Goal: Obtain resource: Download file/media

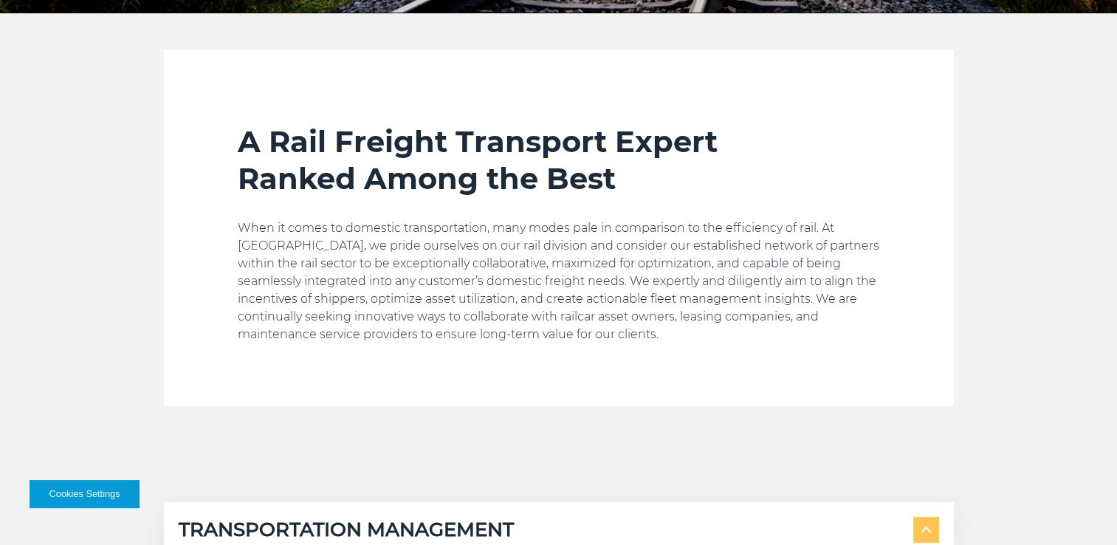
scroll to position [738, 0]
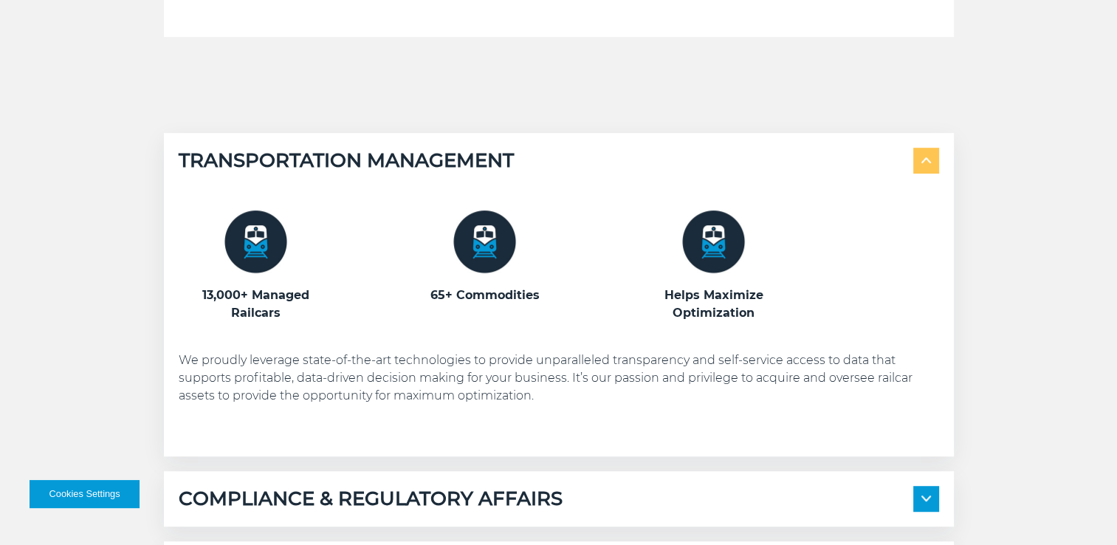
drag, startPoint x: 627, startPoint y: 349, endPoint x: 626, endPoint y: 360, distance: 11.1
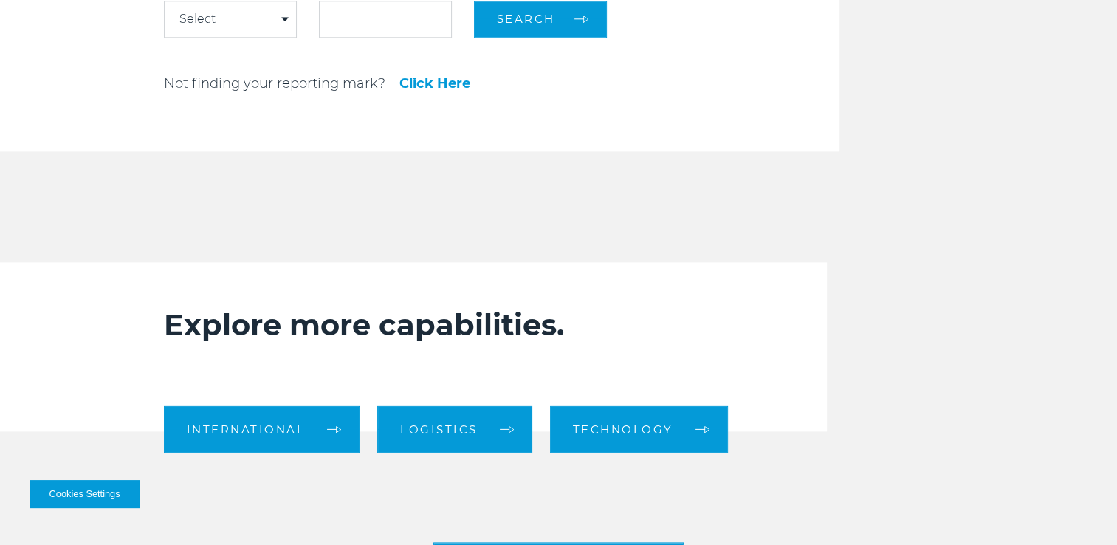
scroll to position [1476, 0]
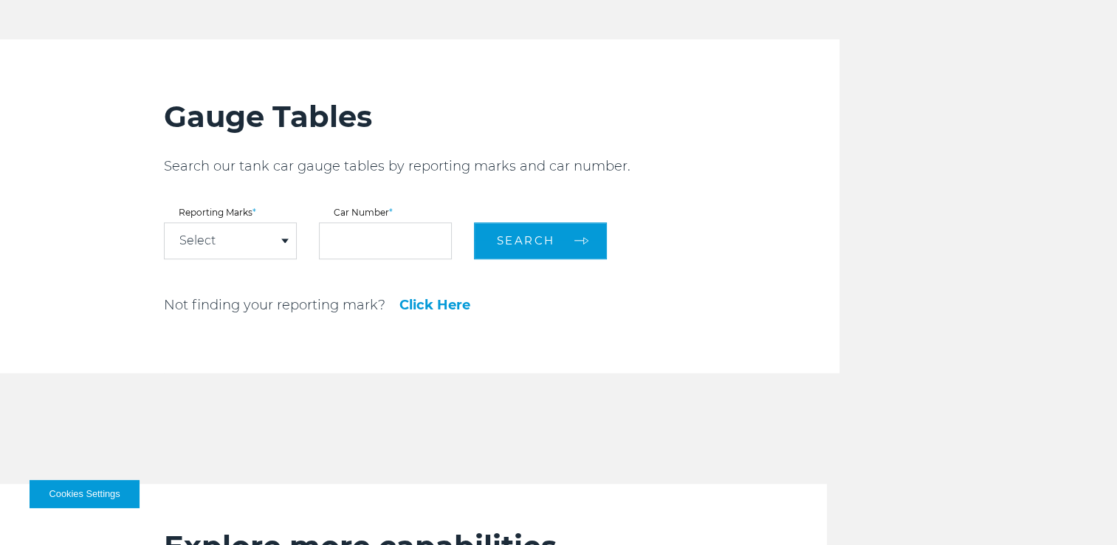
click at [256, 249] on div "Select" at bounding box center [230, 240] width 131 height 35
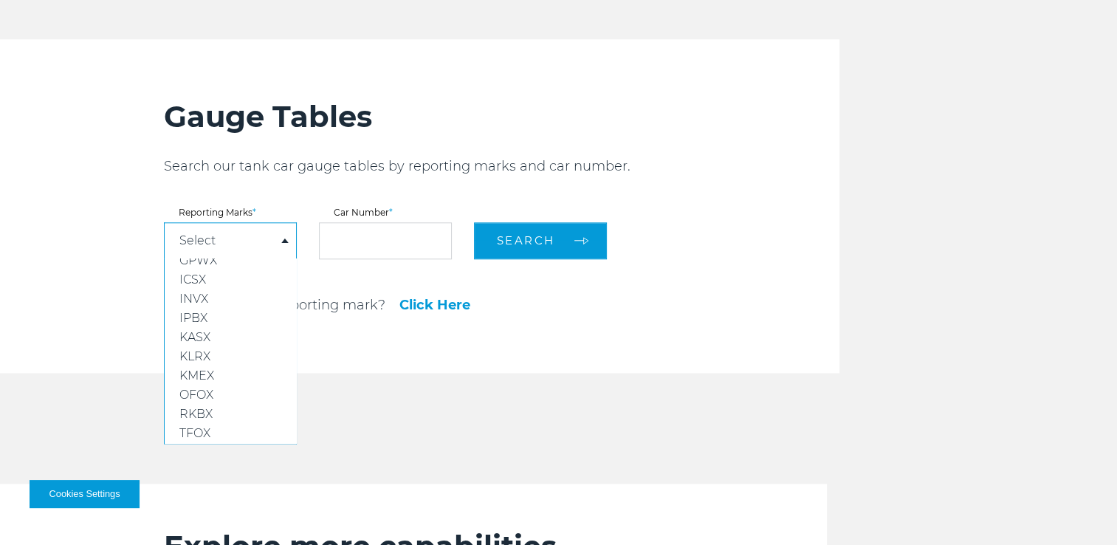
scroll to position [1402, 0]
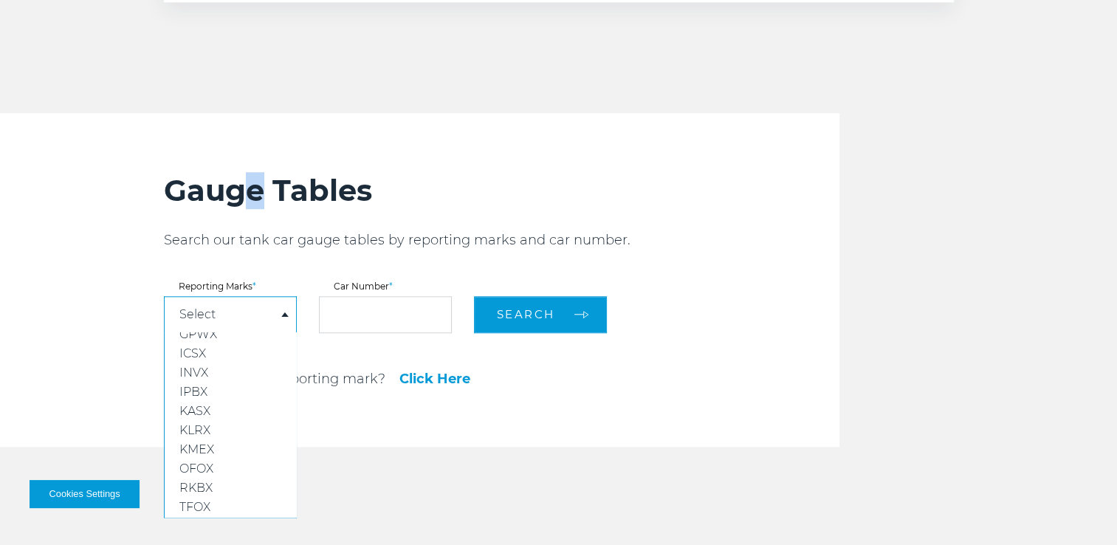
click at [255, 208] on h2 "Gauge Tables" at bounding box center [501, 190] width 675 height 37
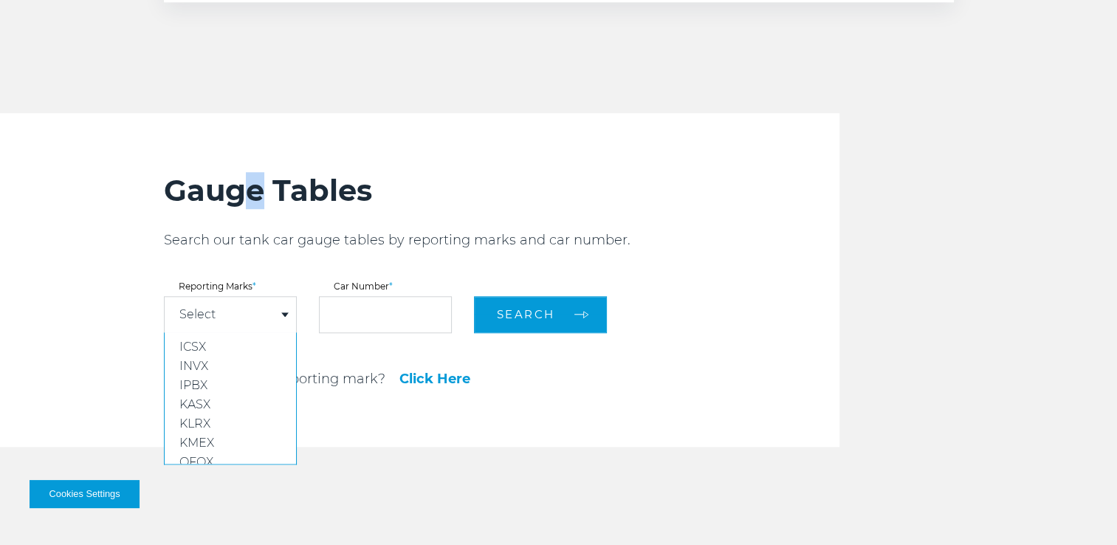
scroll to position [103, 0]
drag, startPoint x: 255, startPoint y: 208, endPoint x: 502, endPoint y: 181, distance: 248.7
click at [502, 181] on h2 "Gauge Tables" at bounding box center [501, 190] width 675 height 37
click at [267, 301] on div "Select" at bounding box center [230, 314] width 131 height 35
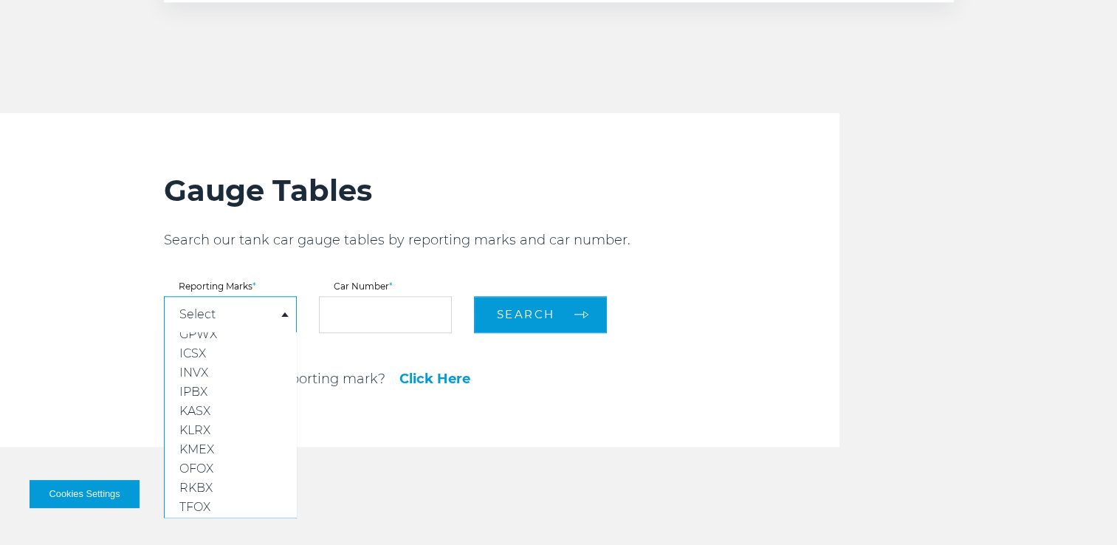
click at [268, 308] on div "Select" at bounding box center [230, 314] width 131 height 35
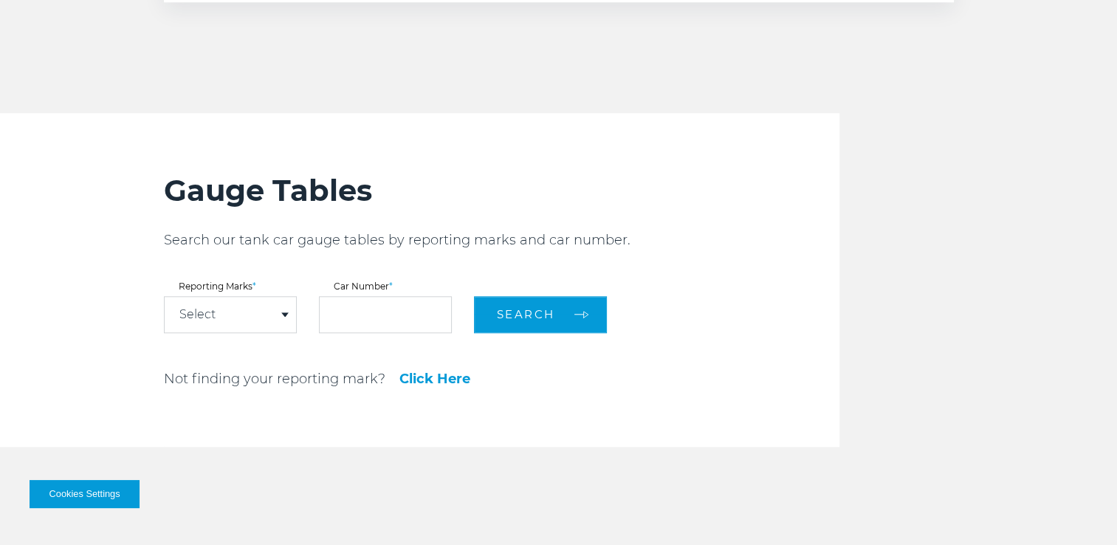
click at [263, 311] on div "Select" at bounding box center [230, 314] width 131 height 35
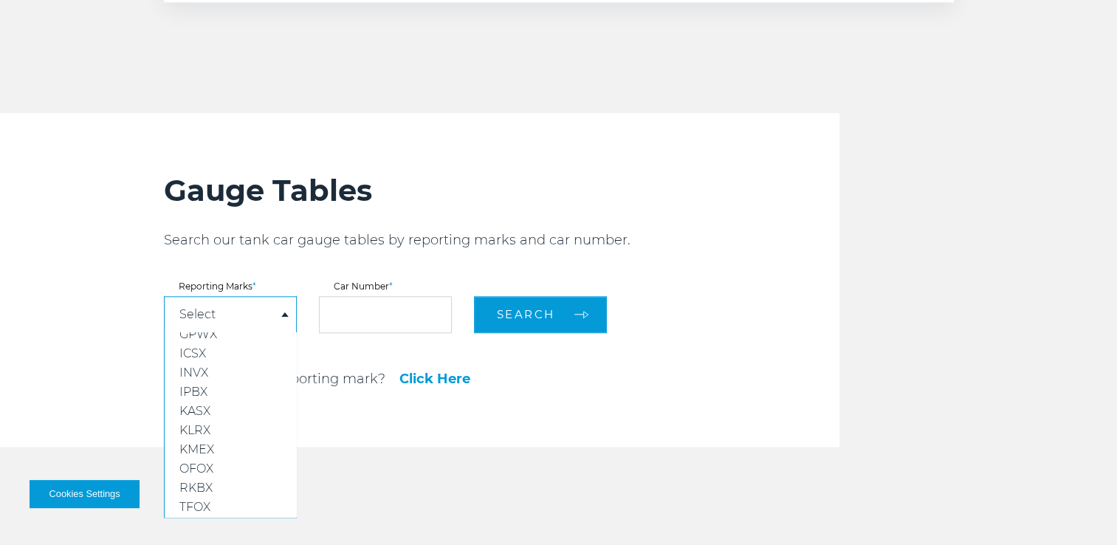
scroll to position [0, 0]
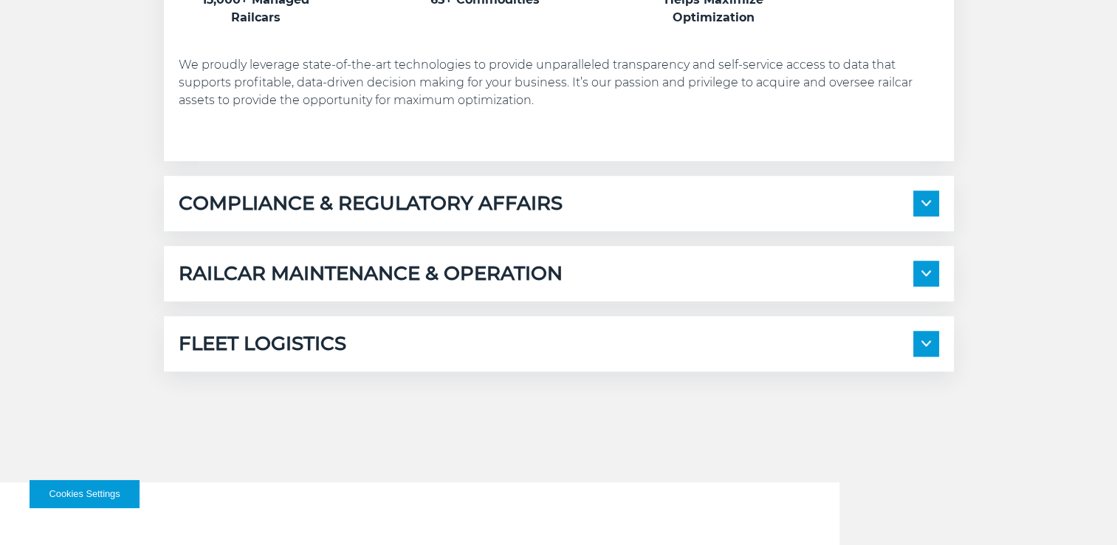
click at [153, 269] on div "TRANSPORTATION MANAGEMENT 13,000+ Managed Railcars" at bounding box center [559, 105] width 812 height 534
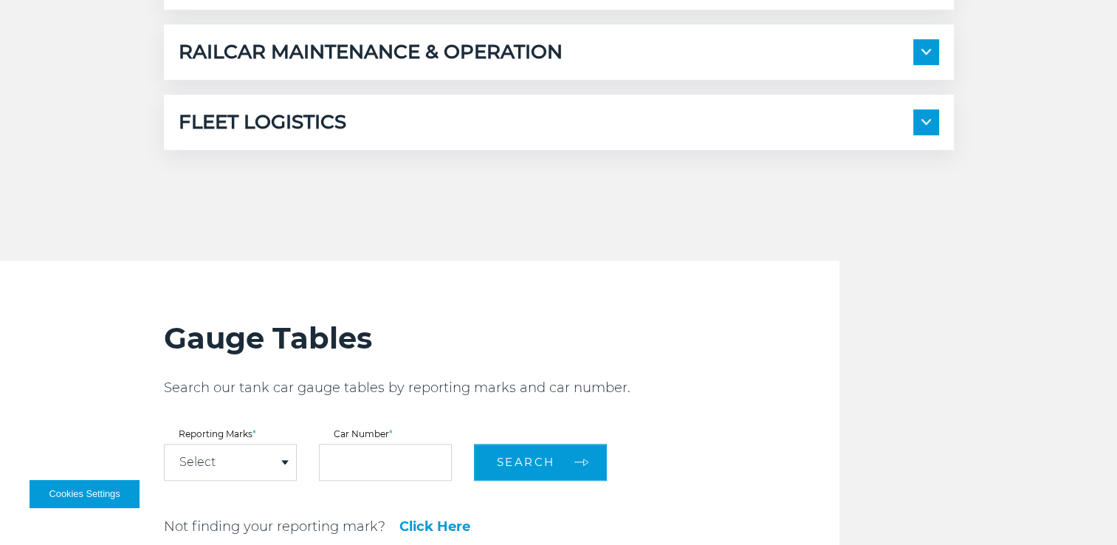
scroll to position [1476, 0]
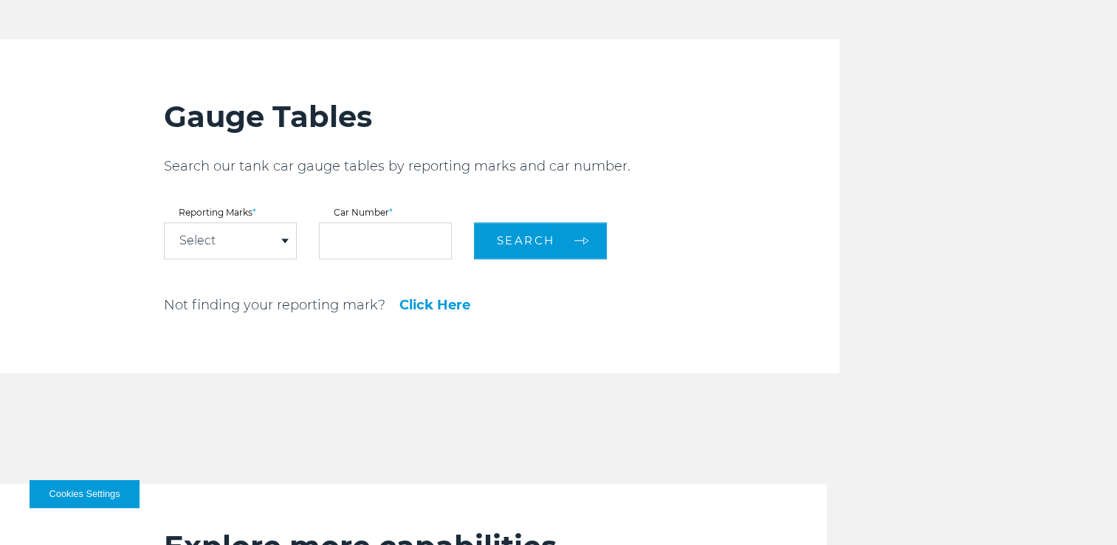
click at [269, 237] on div "Select" at bounding box center [230, 240] width 131 height 35
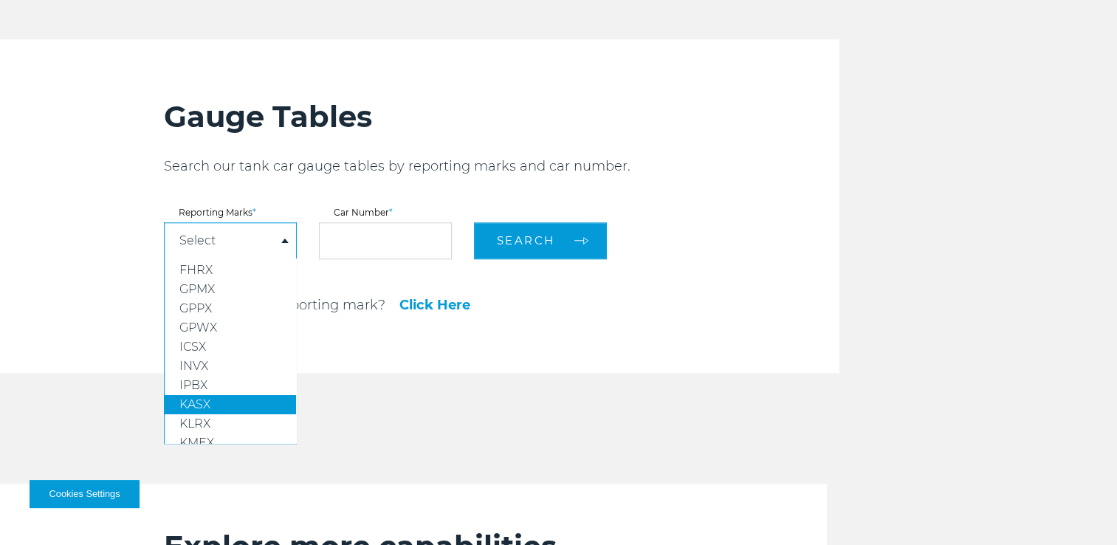
scroll to position [0, 0]
click at [378, 271] on div "Gauge Tables Search our tank car gauge tables by reporting marks and car number…" at bounding box center [501, 206] width 675 height 334
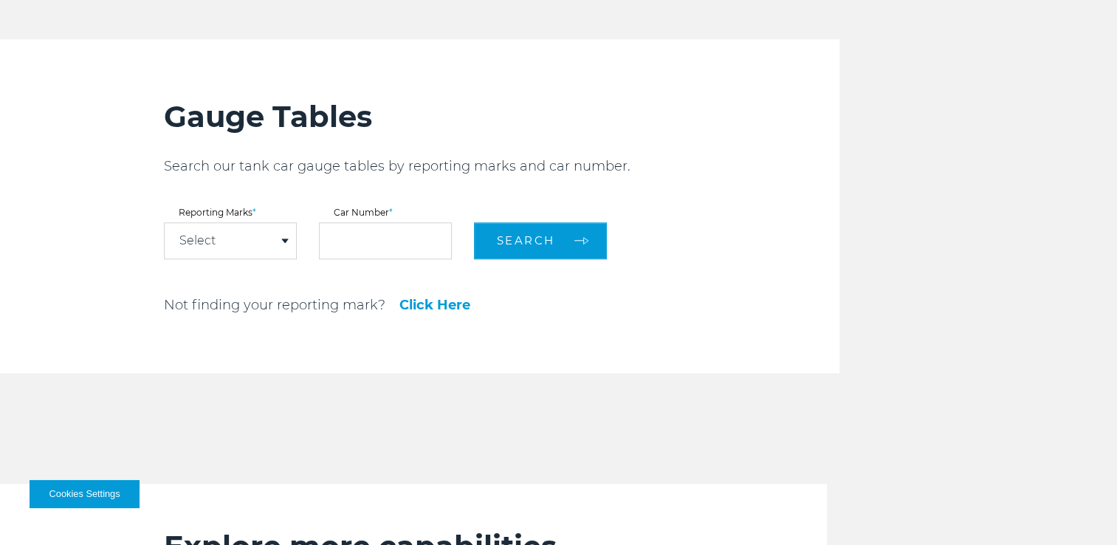
click at [276, 232] on div "Select" at bounding box center [230, 240] width 131 height 35
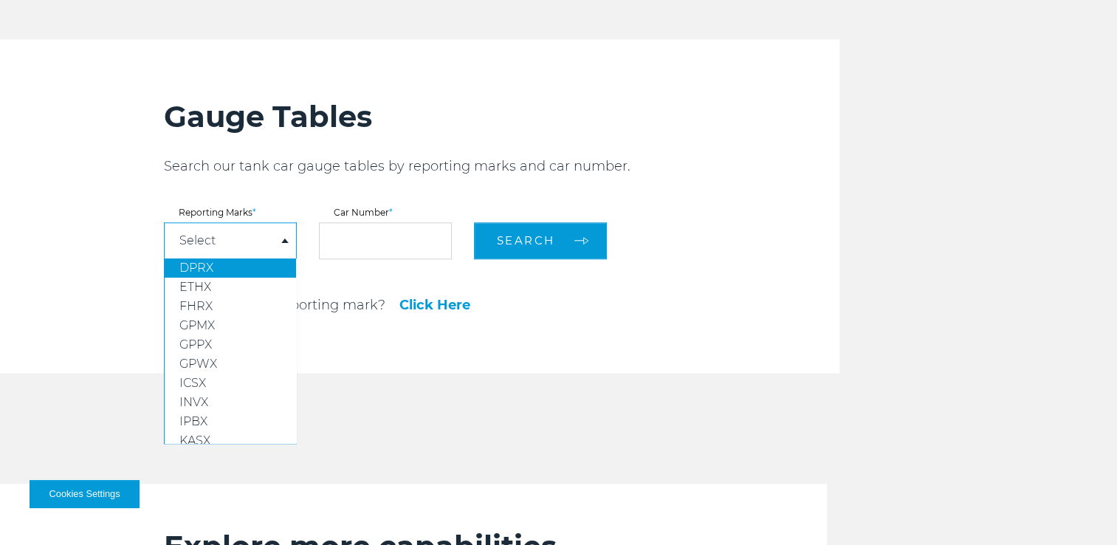
click at [257, 262] on link "DPRX" at bounding box center [230, 267] width 131 height 19
select select "****"
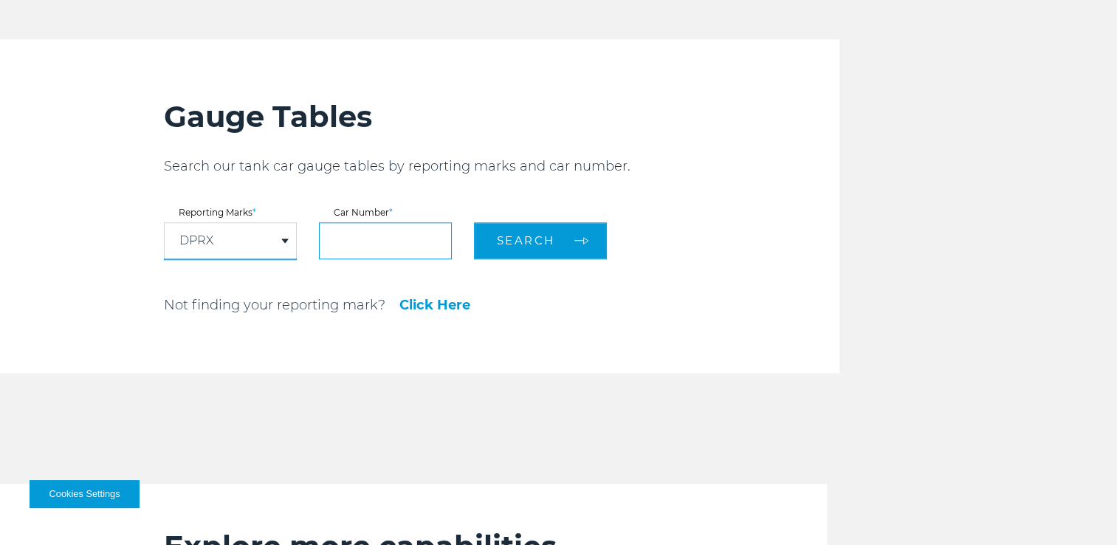
click at [388, 232] on input "text" at bounding box center [385, 240] width 133 height 37
type input "******"
click at [474, 222] on button "Search" at bounding box center [540, 240] width 133 height 37
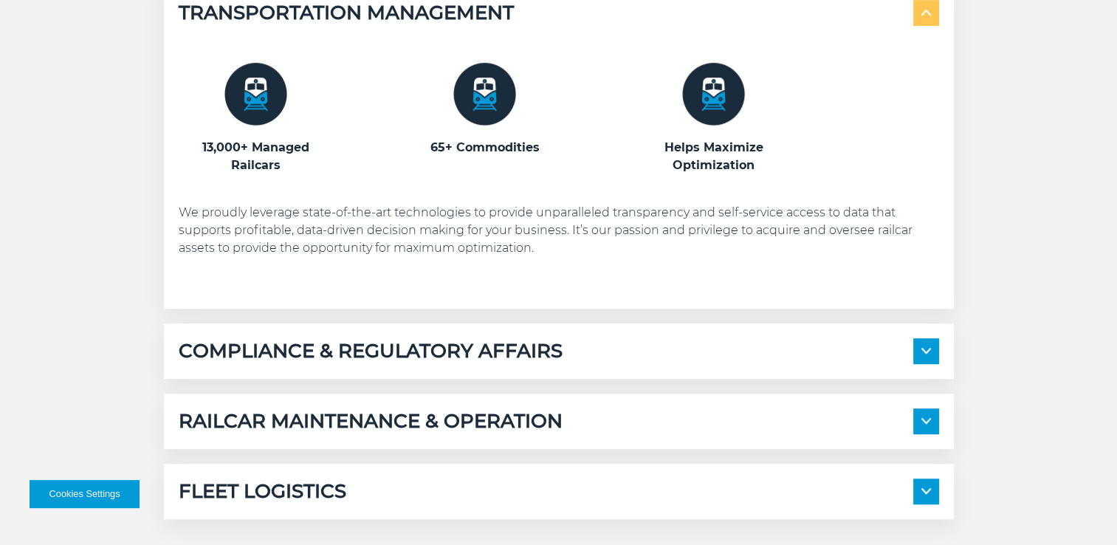
scroll to position [959, 0]
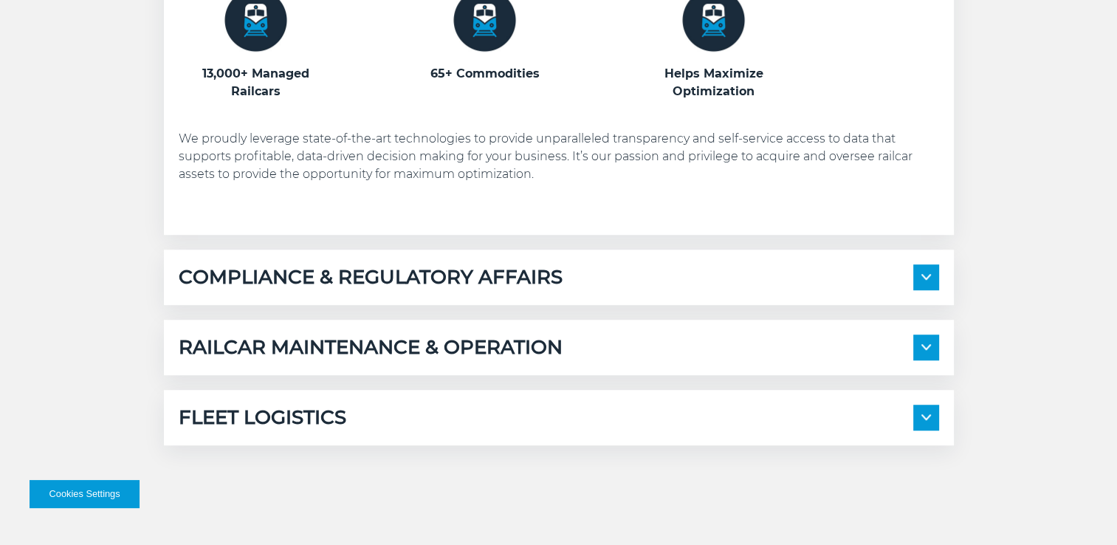
click at [469, 279] on h5 "COMPLIANCE & REGULATORY AFFAIRS" at bounding box center [371, 277] width 384 height 26
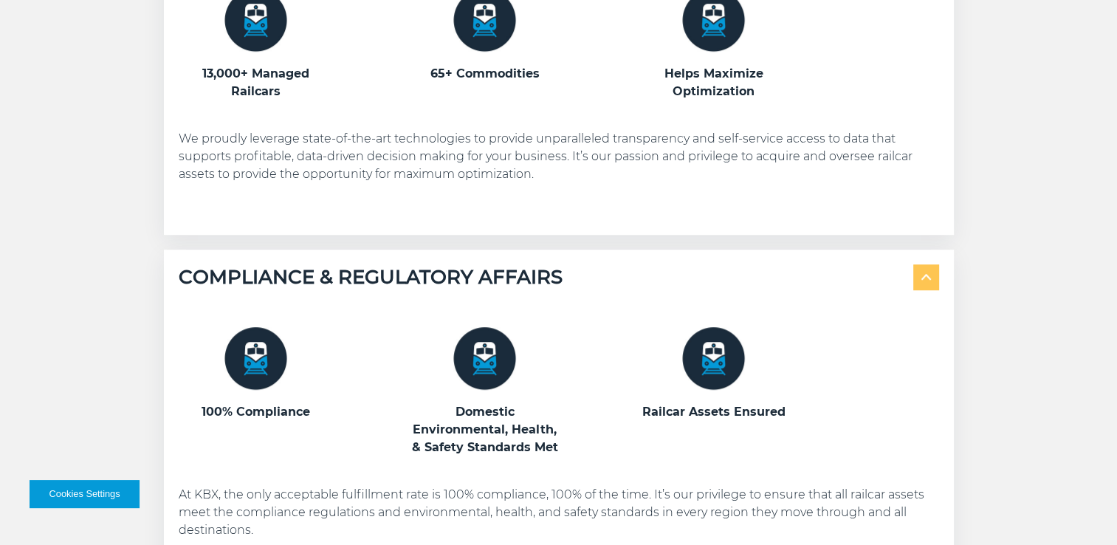
click at [469, 279] on h5 "COMPLIANCE & REGULATORY AFFAIRS" at bounding box center [371, 277] width 384 height 26
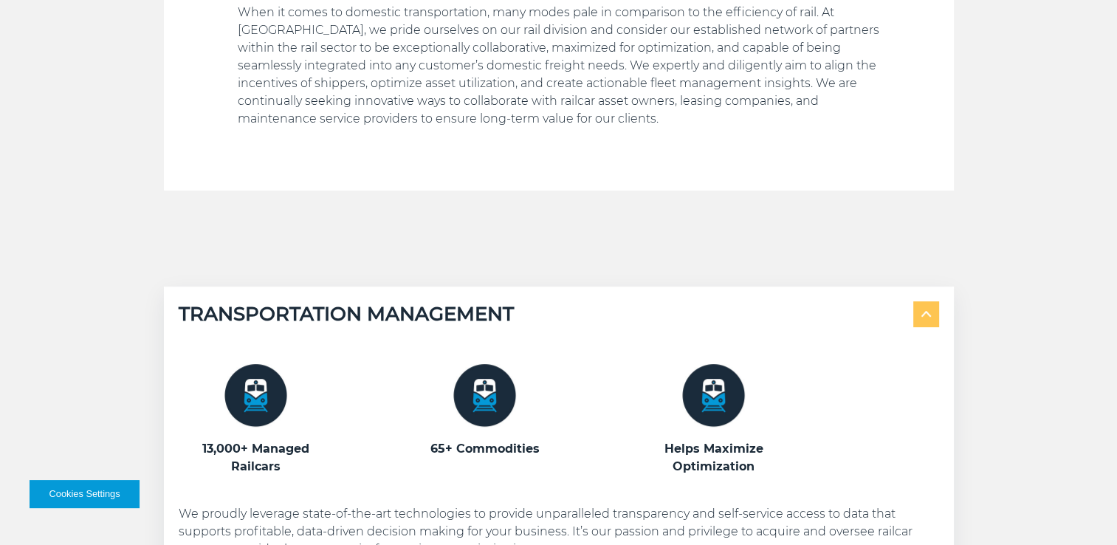
scroll to position [1101, 0]
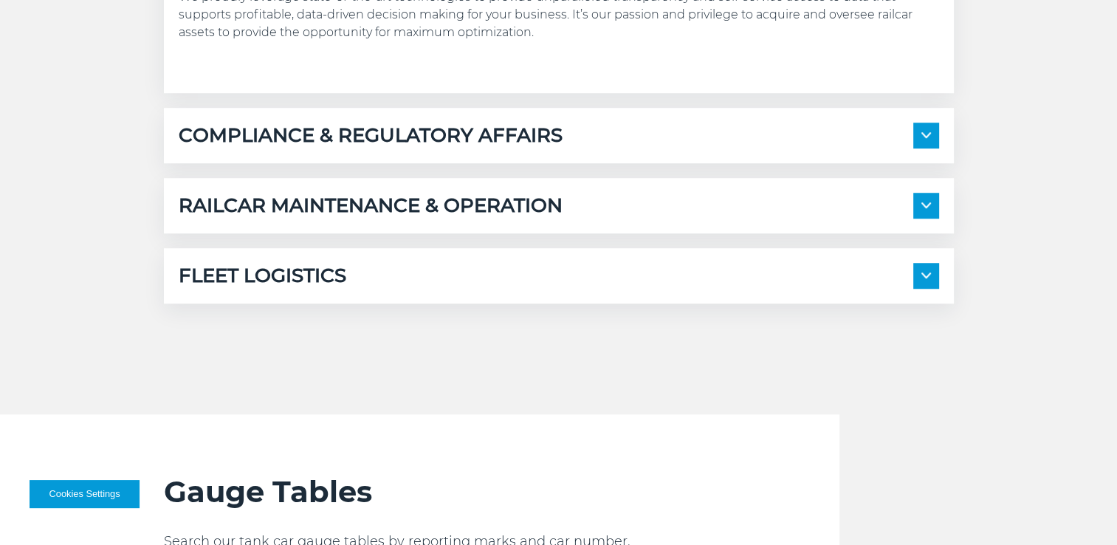
click at [322, 264] on h5 "FLEET LOGISTICS" at bounding box center [263, 276] width 168 height 26
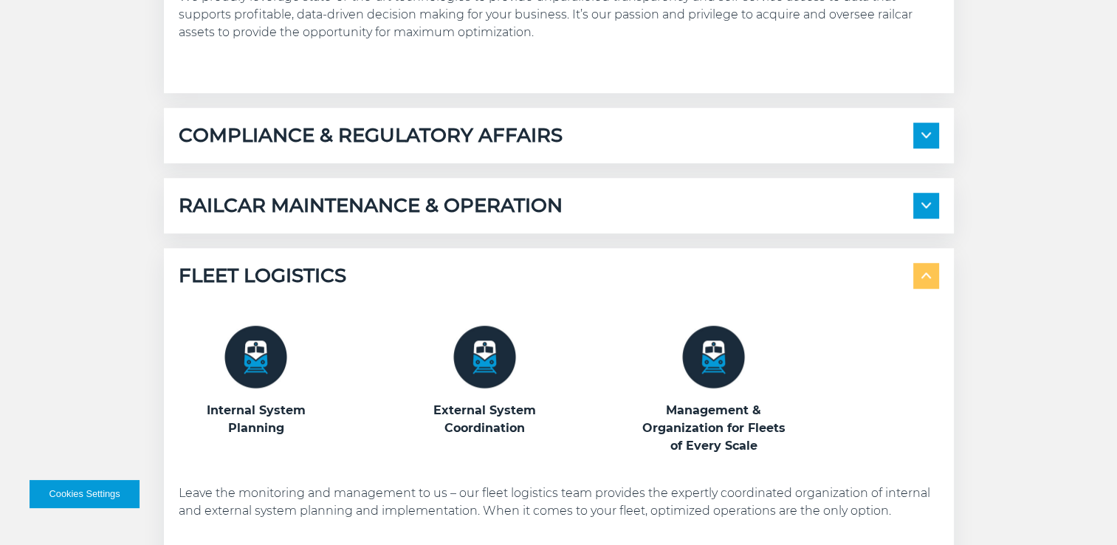
click at [323, 264] on h5 "FLEET LOGISTICS" at bounding box center [263, 276] width 168 height 26
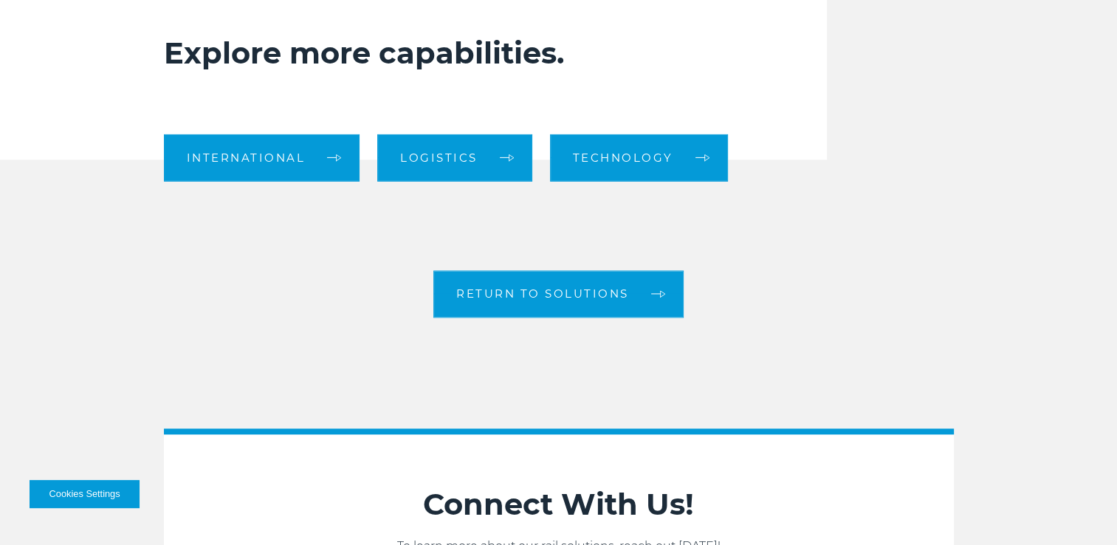
scroll to position [1500, 0]
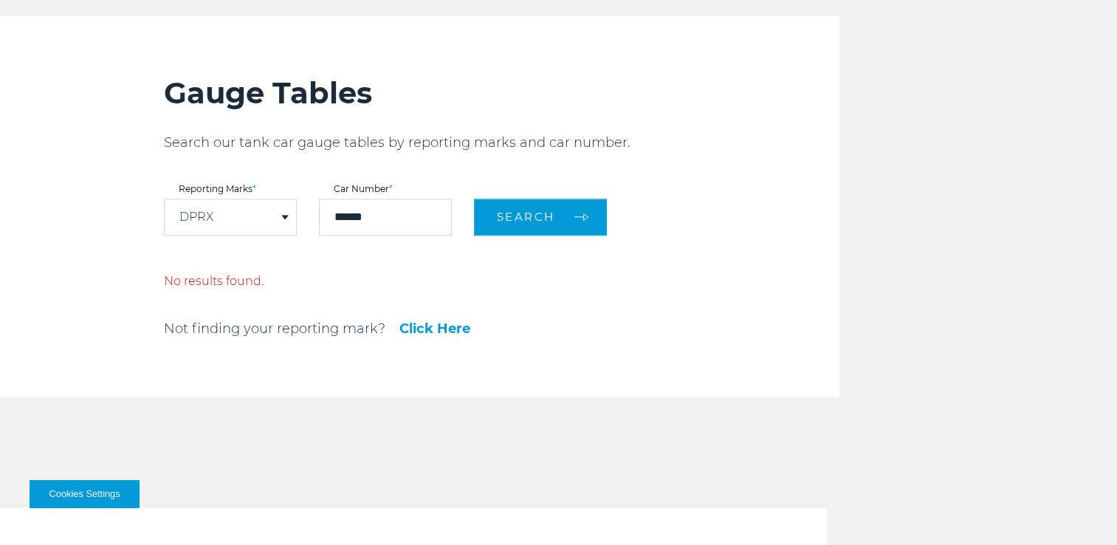
click at [246, 211] on div "DPRX" at bounding box center [230, 216] width 131 height 35
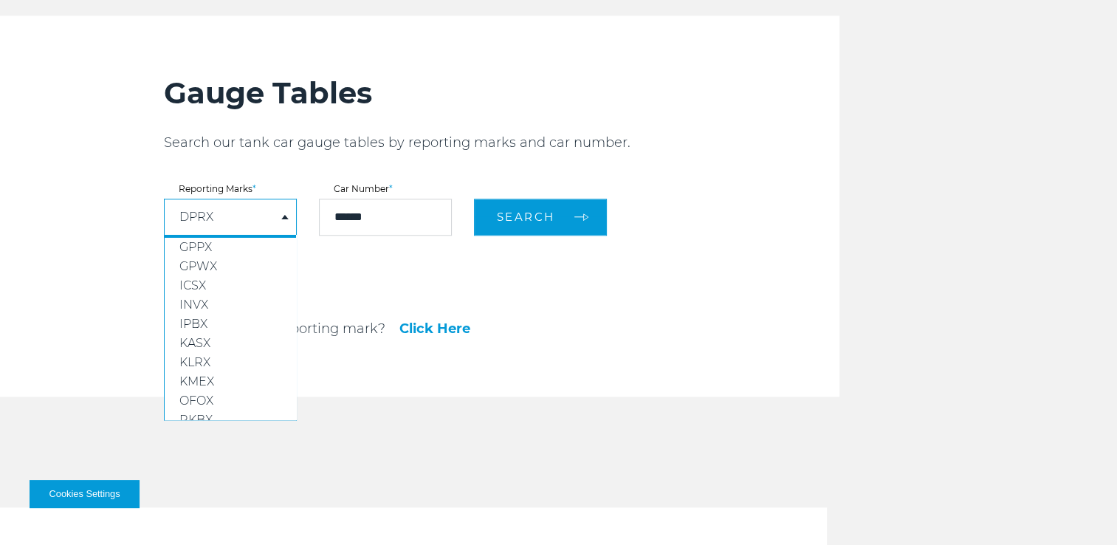
scroll to position [110, 0]
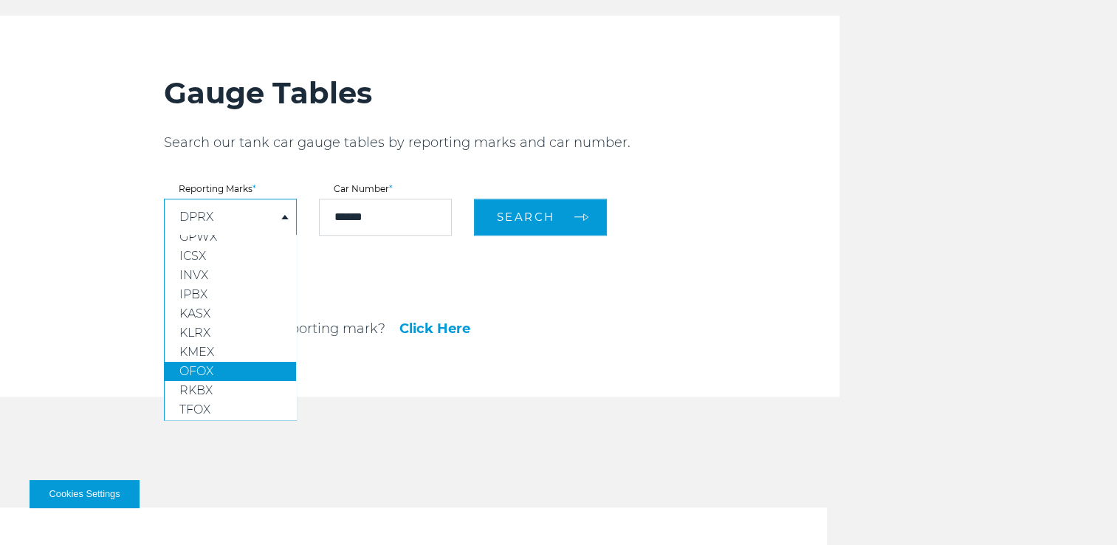
drag, startPoint x: 221, startPoint y: 376, endPoint x: 227, endPoint y: 370, distance: 8.3
click at [221, 381] on link "RKBX" at bounding box center [230, 390] width 131 height 19
select select "****"
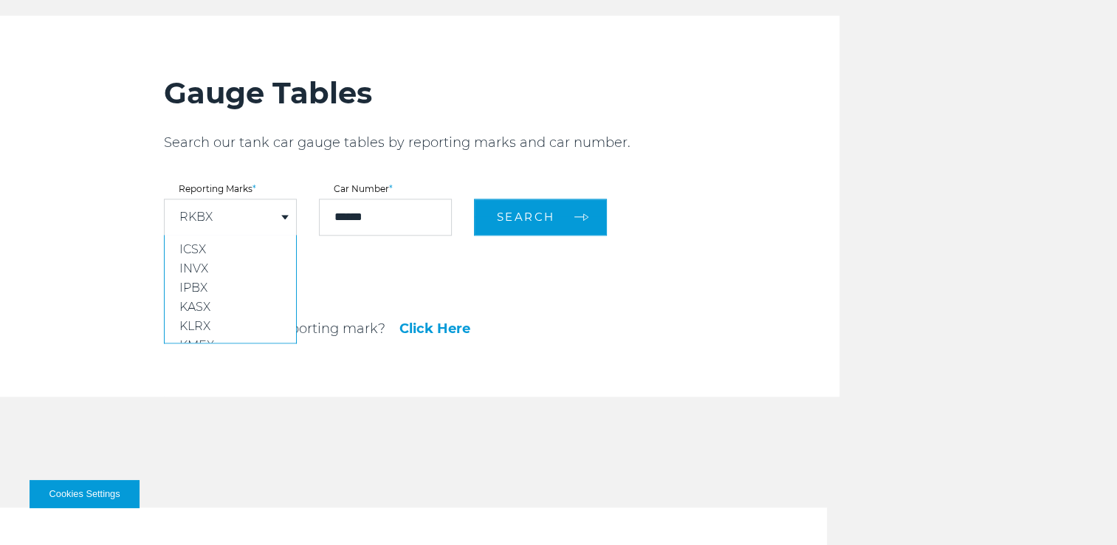
scroll to position [103, 0]
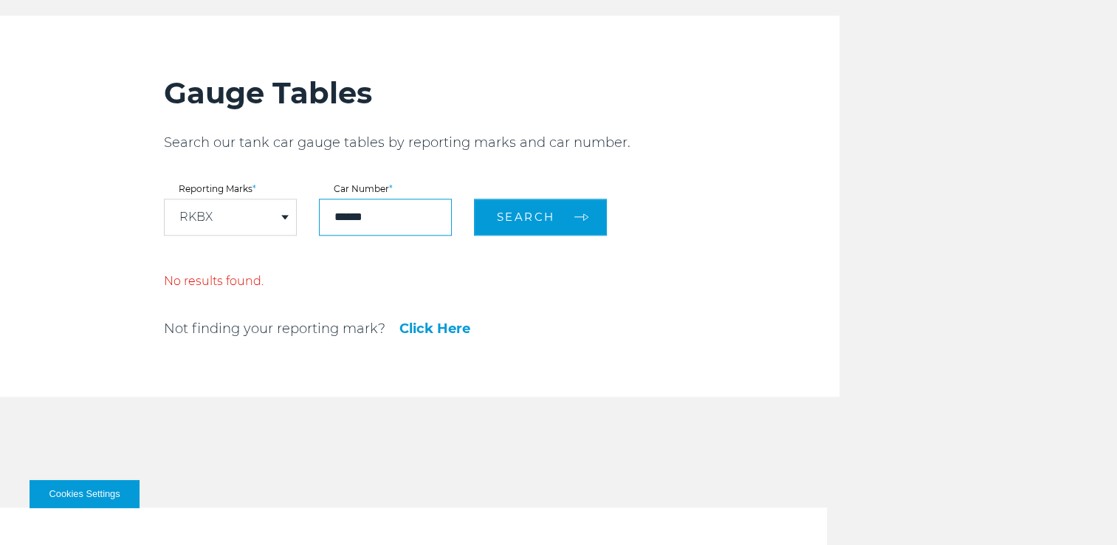
drag, startPoint x: 416, startPoint y: 215, endPoint x: 303, endPoint y: 226, distance: 114.1
click at [305, 227] on form "Reporting Marks * RKBX DPRX ETHX FHRX GPMX GPPX GPWX ICSX INVX IPBX KASX KLRX K…" at bounding box center [501, 209] width 675 height 51
type input "******"
click at [474, 199] on button "Search" at bounding box center [540, 217] width 133 height 37
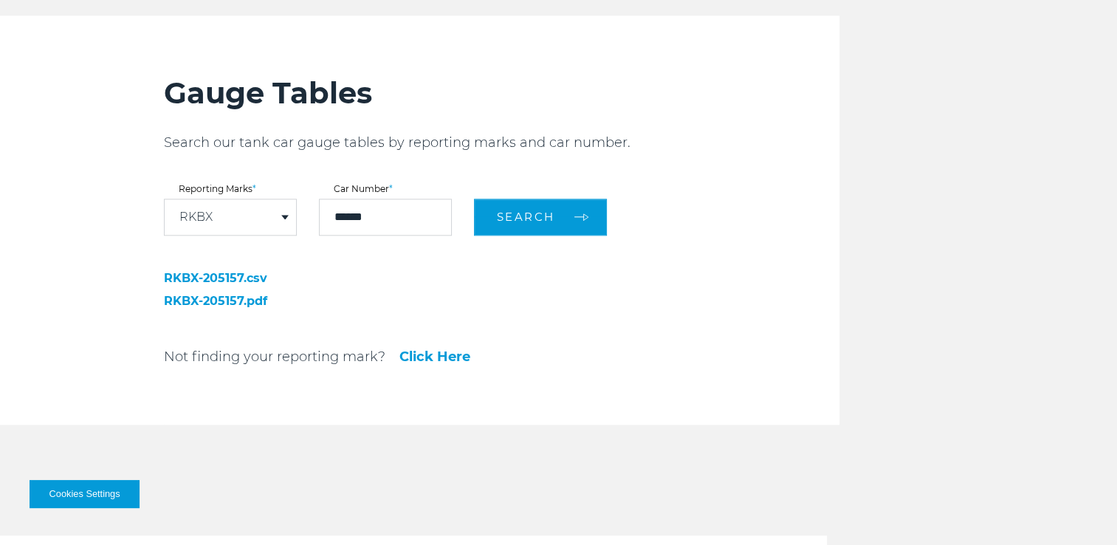
click at [216, 275] on link "RKBX-205157.csv" at bounding box center [267, 278] width 207 height 12
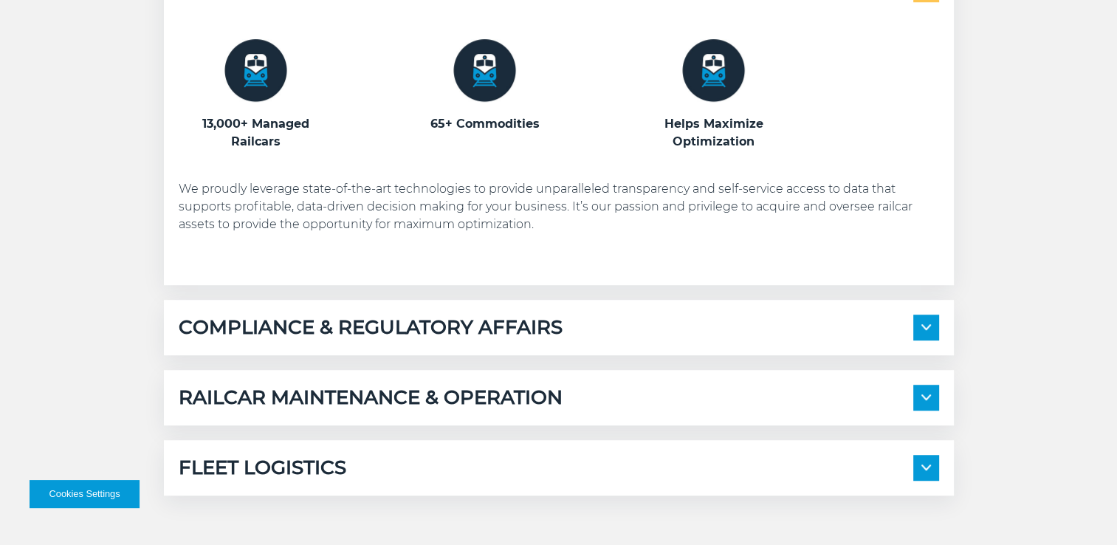
scroll to position [1352, 0]
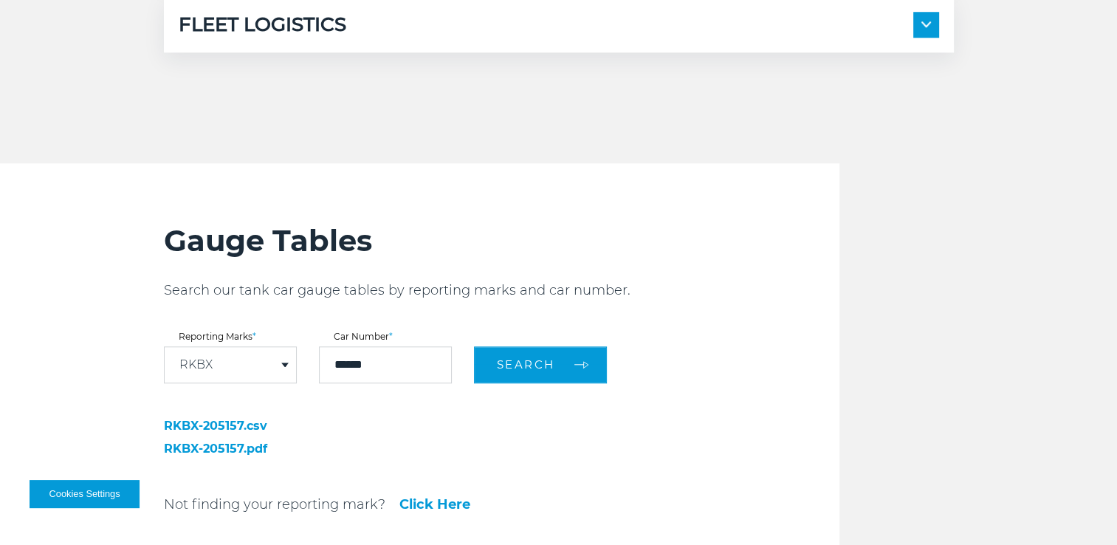
click at [256, 370] on div "RKBX" at bounding box center [230, 364] width 131 height 35
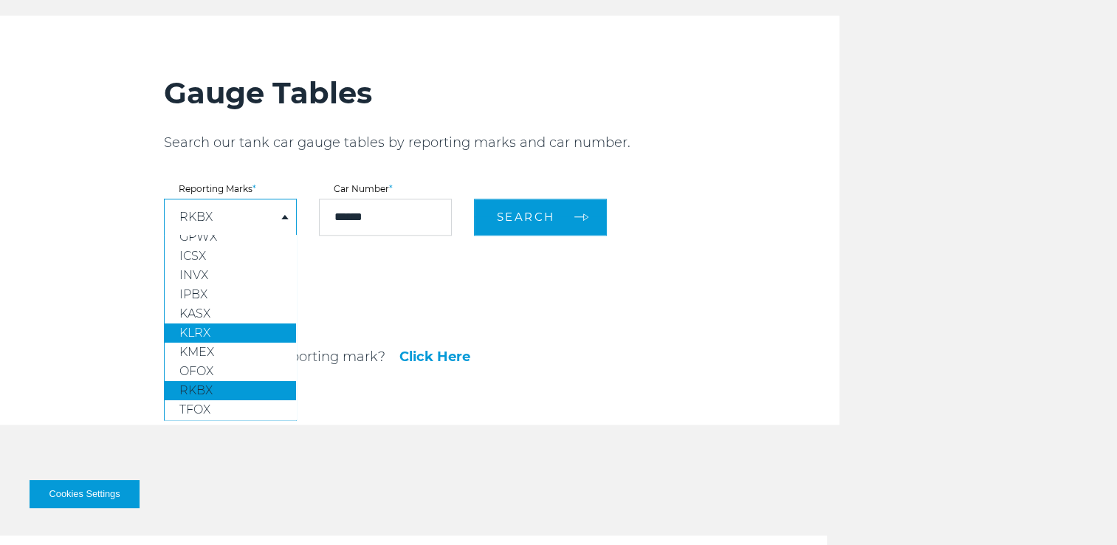
scroll to position [0, 0]
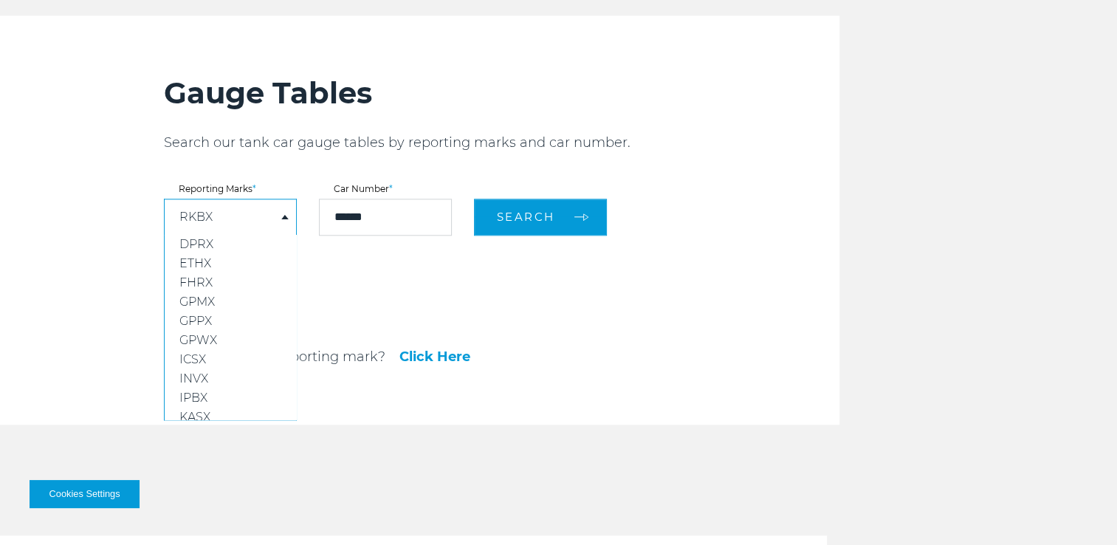
drag, startPoint x: 98, startPoint y: 220, endPoint x: 112, endPoint y: 214, distance: 15.2
click at [98, 220] on div "Gauge Tables Search our tank car gauge tables by reporting marks and car number…" at bounding box center [558, 219] width 1117 height 409
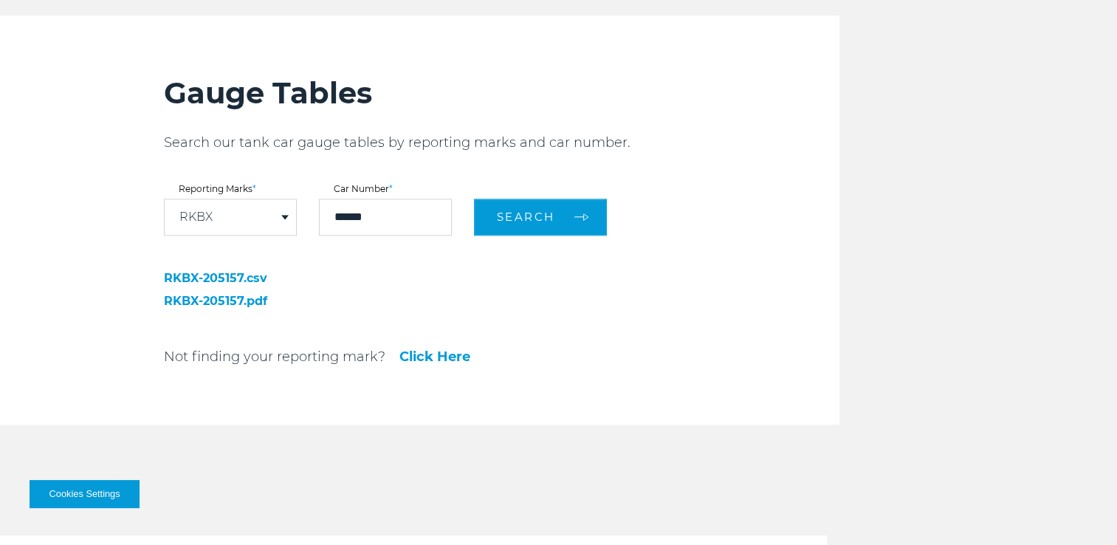
click at [245, 218] on div "RKBX" at bounding box center [230, 216] width 131 height 35
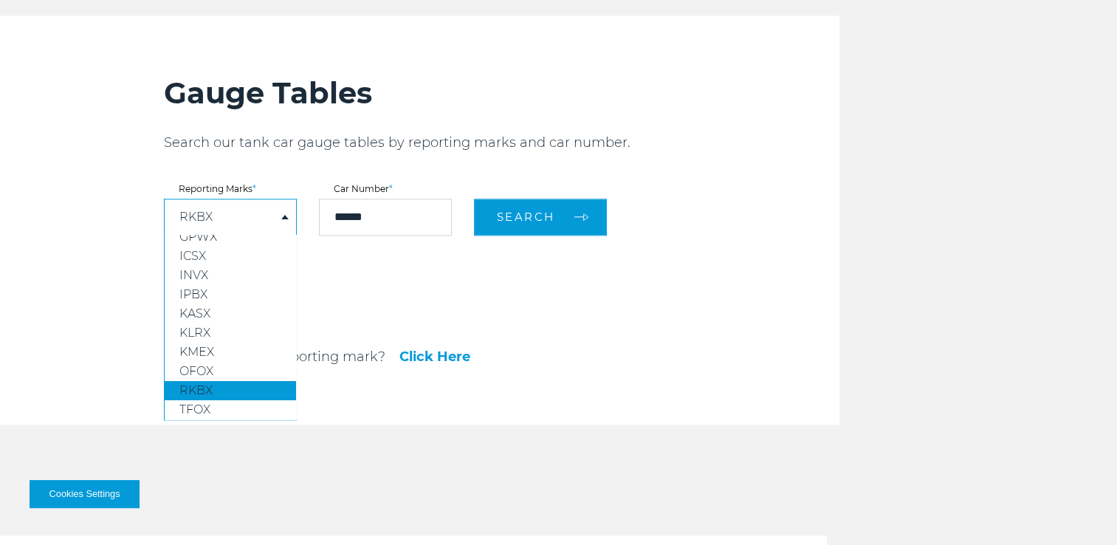
drag, startPoint x: 215, startPoint y: 409, endPoint x: 236, endPoint y: 389, distance: 28.7
click at [215, 409] on link "TFOX" at bounding box center [230, 409] width 131 height 19
select select "****"
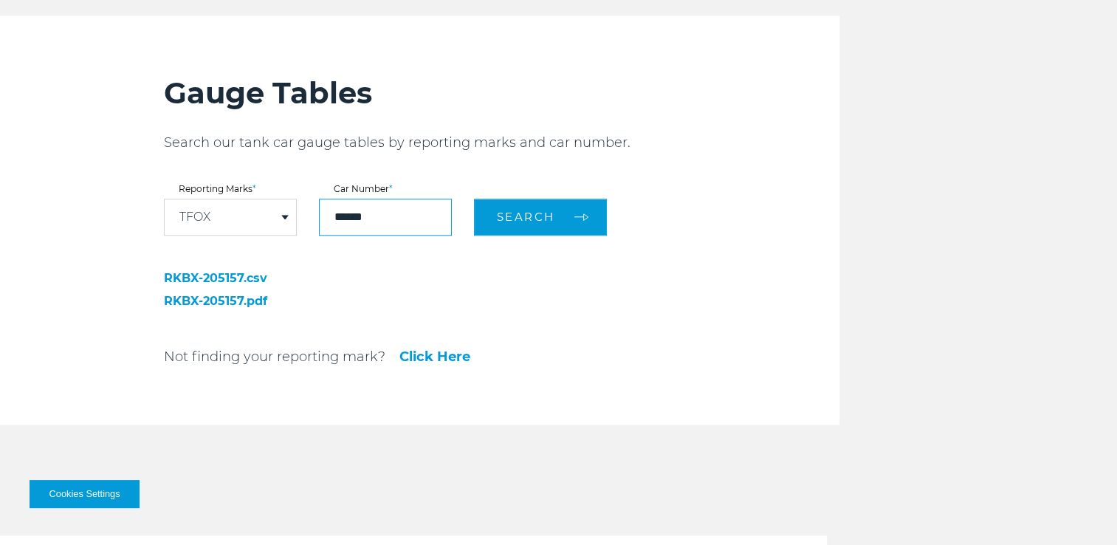
drag, startPoint x: 387, startPoint y: 224, endPoint x: 246, endPoint y: 211, distance: 140.8
click at [248, 212] on form "Reporting Marks * TFOX DPRX ETHX FHRX GPMX GPPX GPWX ICSX INVX IPBX KASX KLRX K…" at bounding box center [501, 209] width 675 height 51
type input "****"
click at [474, 199] on button "Search" at bounding box center [540, 217] width 133 height 37
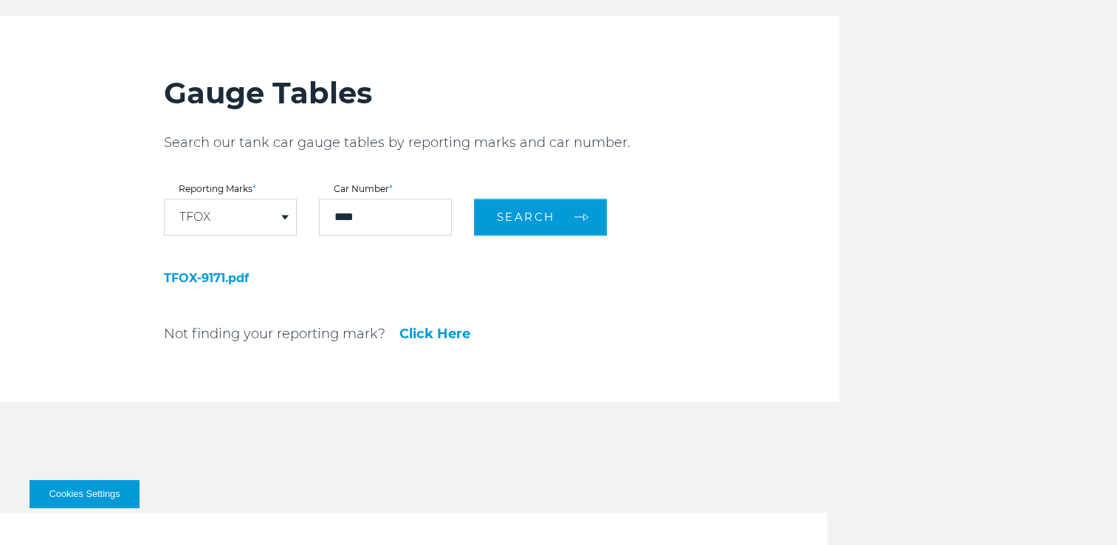
click at [241, 275] on link "TFOX-9171.pdf" at bounding box center [267, 278] width 207 height 12
click at [266, 217] on div "TFOX" at bounding box center [230, 216] width 131 height 35
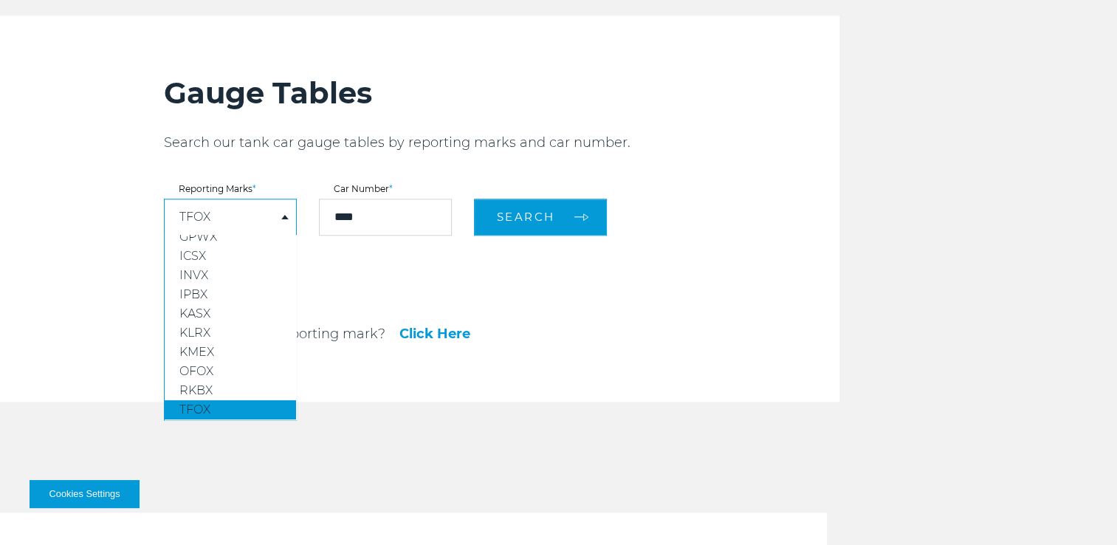
click at [396, 275] on div "Gauge Tables Search our tank car gauge tables by reporting marks and car number…" at bounding box center [501, 208] width 675 height 386
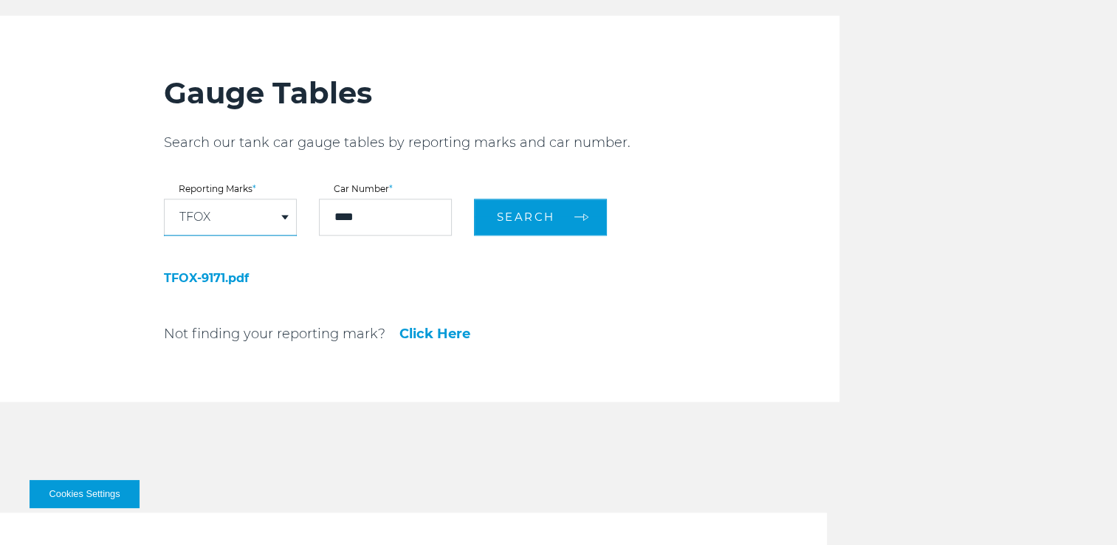
click at [419, 339] on link "Click Here" at bounding box center [434, 333] width 71 height 13
click at [273, 226] on div "TFOX" at bounding box center [230, 216] width 131 height 35
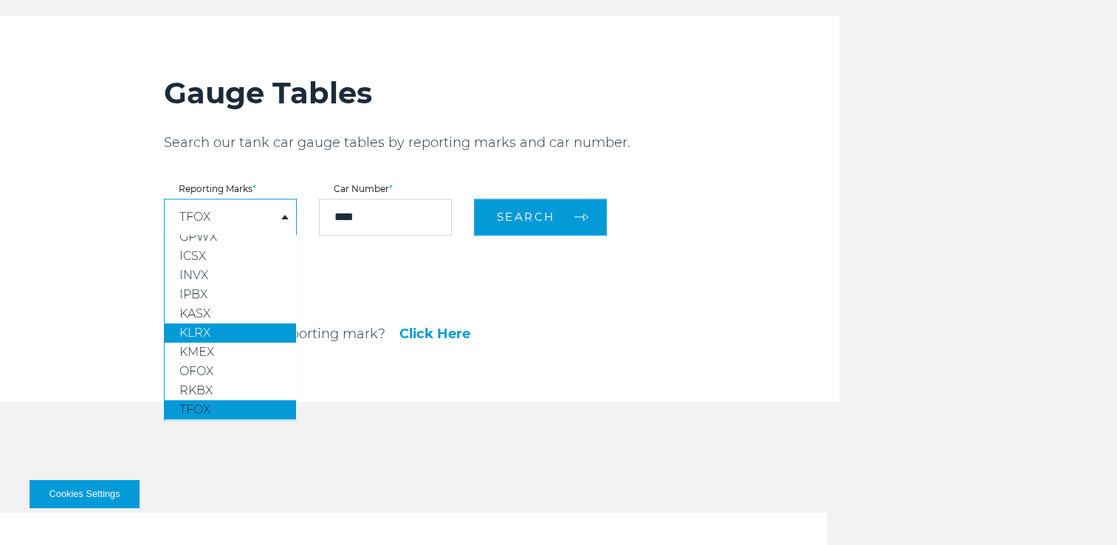
click at [246, 334] on link "KLRX" at bounding box center [230, 332] width 131 height 19
select select "****"
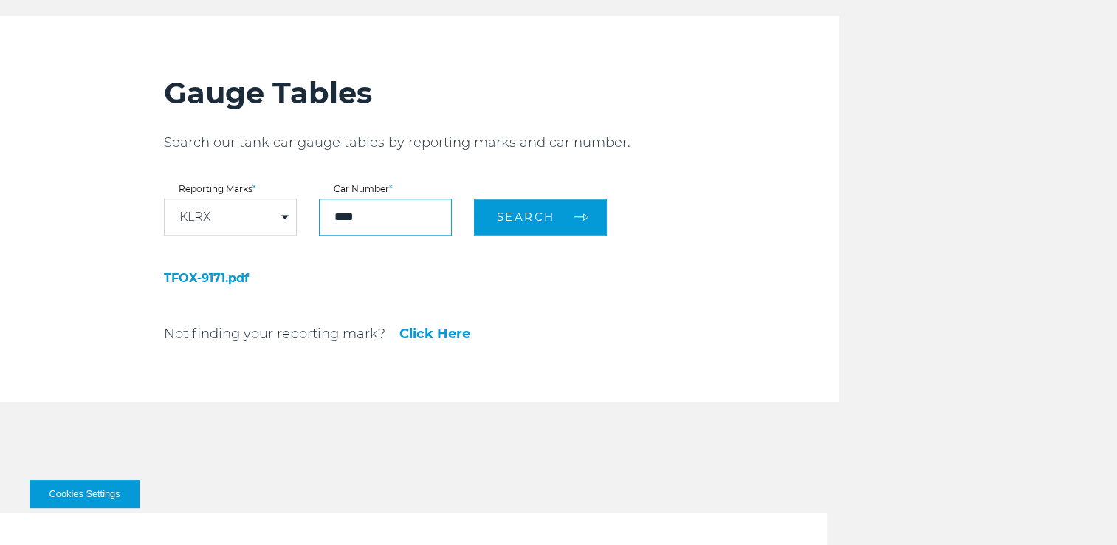
drag, startPoint x: 387, startPoint y: 221, endPoint x: 288, endPoint y: 217, distance: 99.0
click at [302, 217] on form "Reporting Marks * KLRX DPRX ETHX FHRX GPMX GPPX GPWX ICSX INVX IPBX KASX KLRX K…" at bounding box center [501, 209] width 675 height 51
click at [474, 199] on button "Search" at bounding box center [540, 217] width 133 height 37
drag, startPoint x: 350, startPoint y: 206, endPoint x: 258, endPoint y: 208, distance: 91.5
click at [258, 208] on form "Reporting Marks * KLRX DPRX ETHX FHRX GPMX GPPX GPWX ICSX INVX IPBX KASX KLRX K…" at bounding box center [501, 209] width 675 height 51
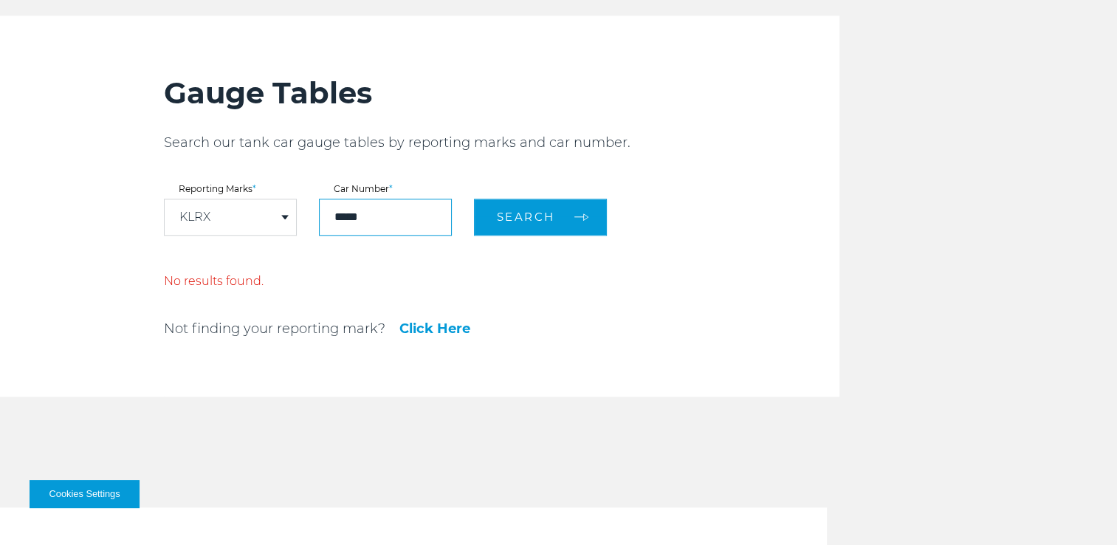
click at [474, 199] on button "Search" at bounding box center [540, 217] width 133 height 37
drag, startPoint x: 404, startPoint y: 224, endPoint x: 260, endPoint y: 216, distance: 144.8
click at [263, 216] on form "Reporting Marks * KLRX DPRX ETHX FHRX GPMX GPPX GPWX ICSX INVX IPBX KASX KLRX K…" at bounding box center [501, 209] width 675 height 51
click at [474, 199] on button "Search" at bounding box center [540, 217] width 133 height 37
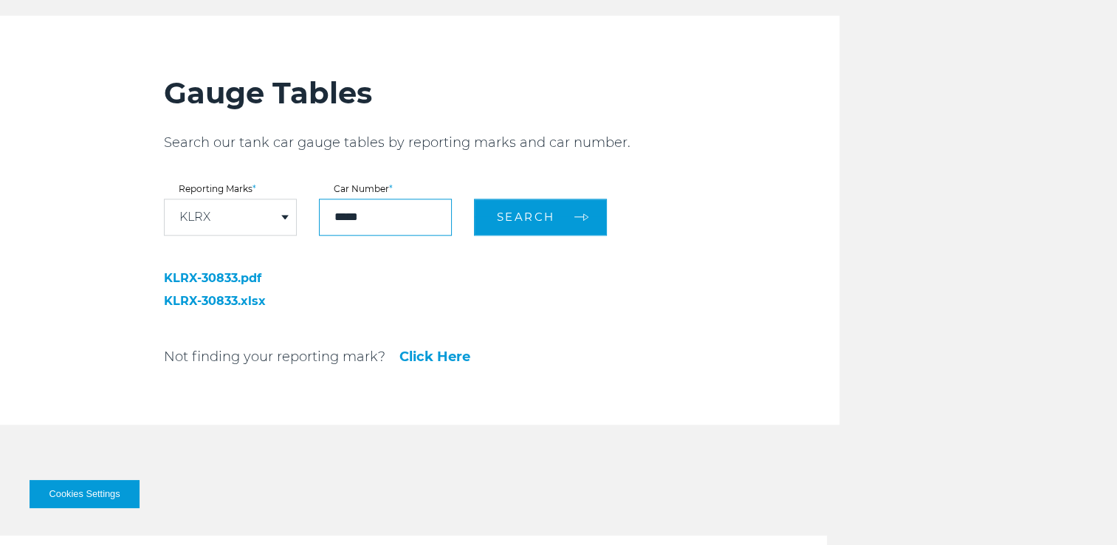
click at [335, 212] on input "*****" at bounding box center [385, 217] width 133 height 37
click at [474, 199] on button "Search" at bounding box center [540, 217] width 133 height 37
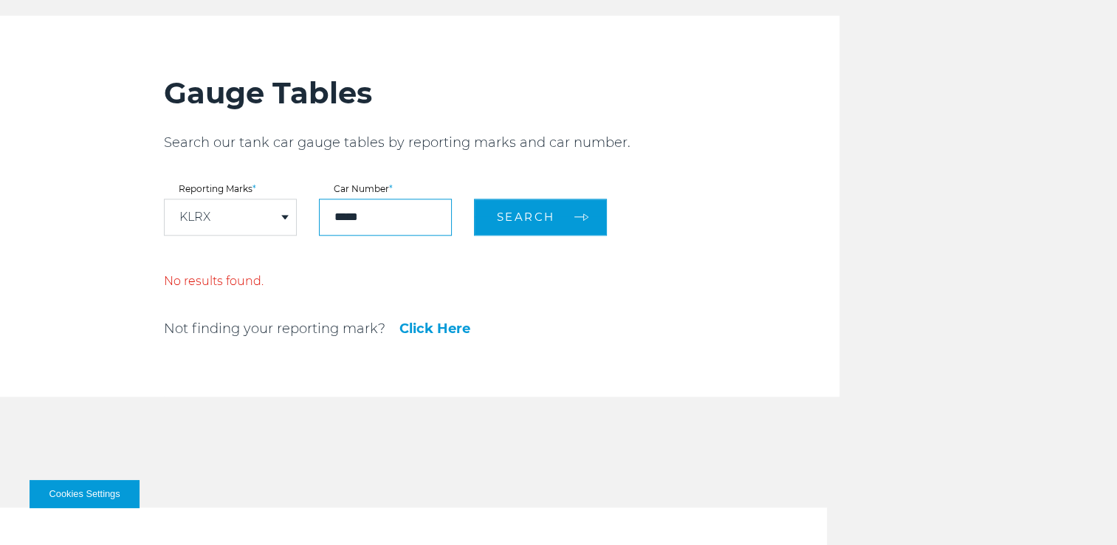
type input "*****"
click at [474, 199] on button "Search" at bounding box center [540, 217] width 133 height 37
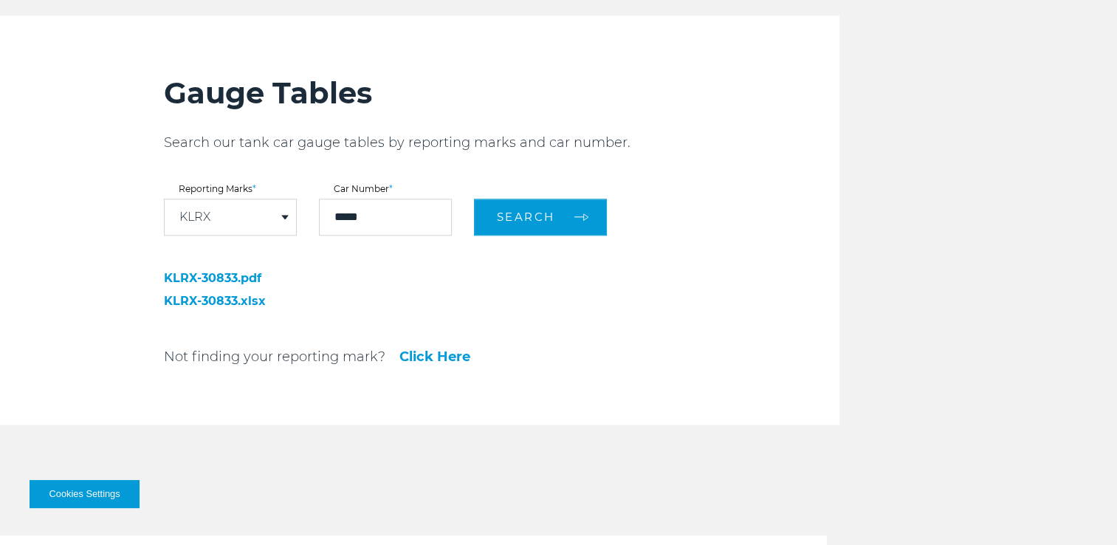
click at [224, 277] on link "KLRX-30833.pdf" at bounding box center [267, 278] width 207 height 12
click at [260, 210] on div "KLRX" at bounding box center [230, 216] width 131 height 35
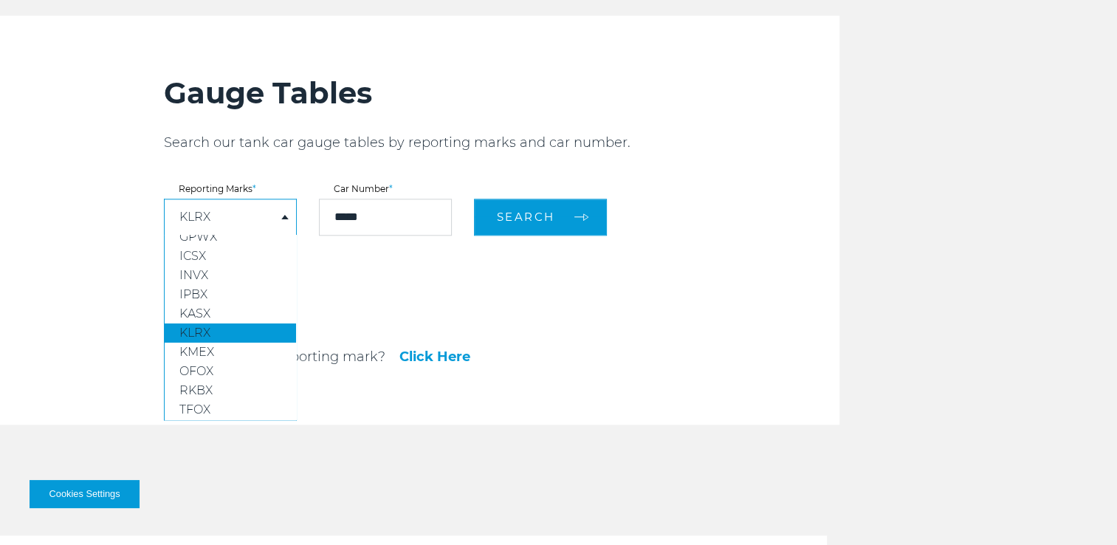
click at [260, 210] on div "KLRX" at bounding box center [230, 216] width 131 height 35
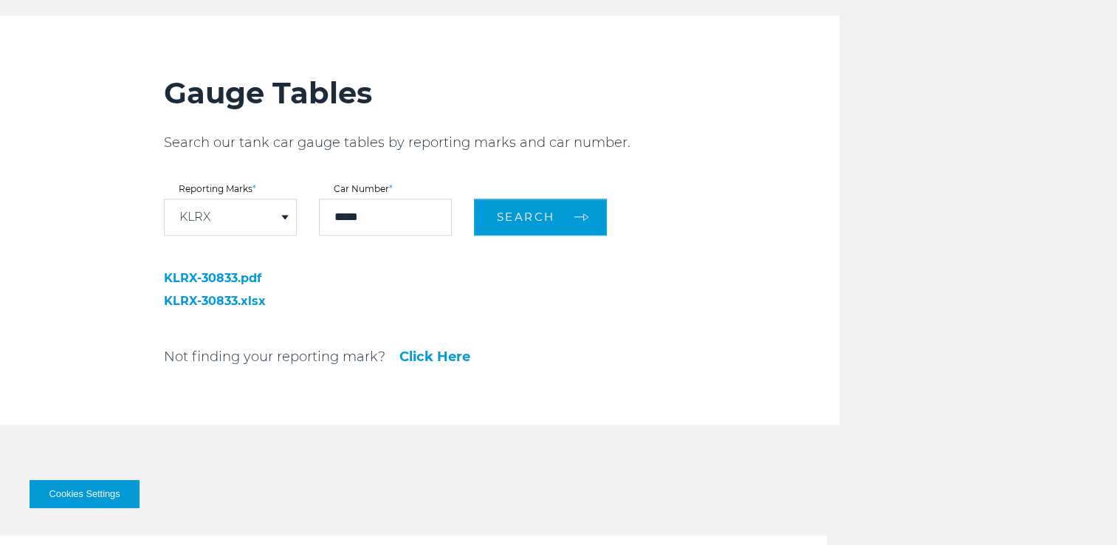
click at [445, 277] on div "Gauge Tables Search our tank car gauge tables by reporting marks and car number…" at bounding box center [501, 219] width 675 height 409
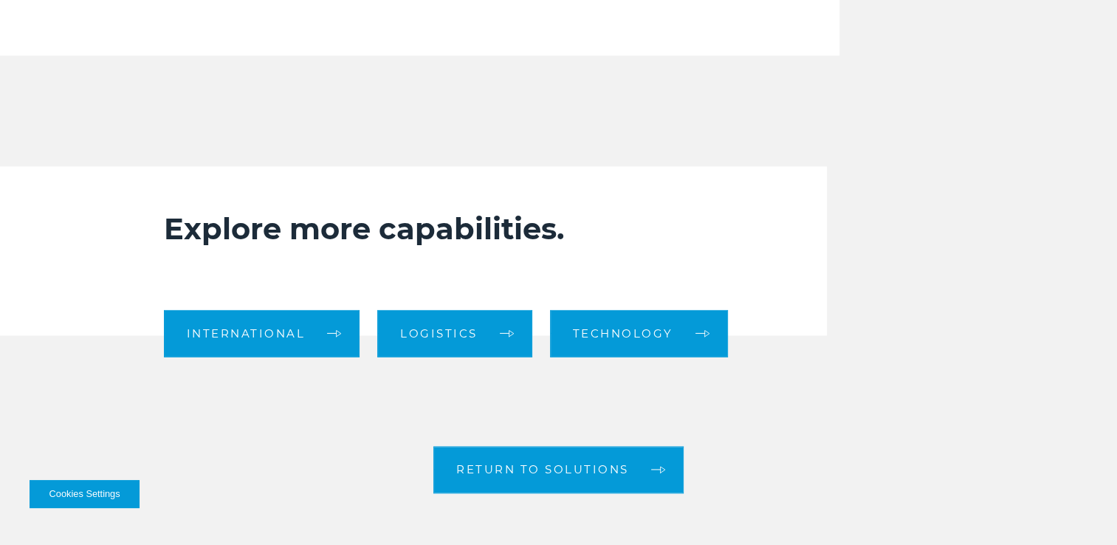
scroll to position [1426, 0]
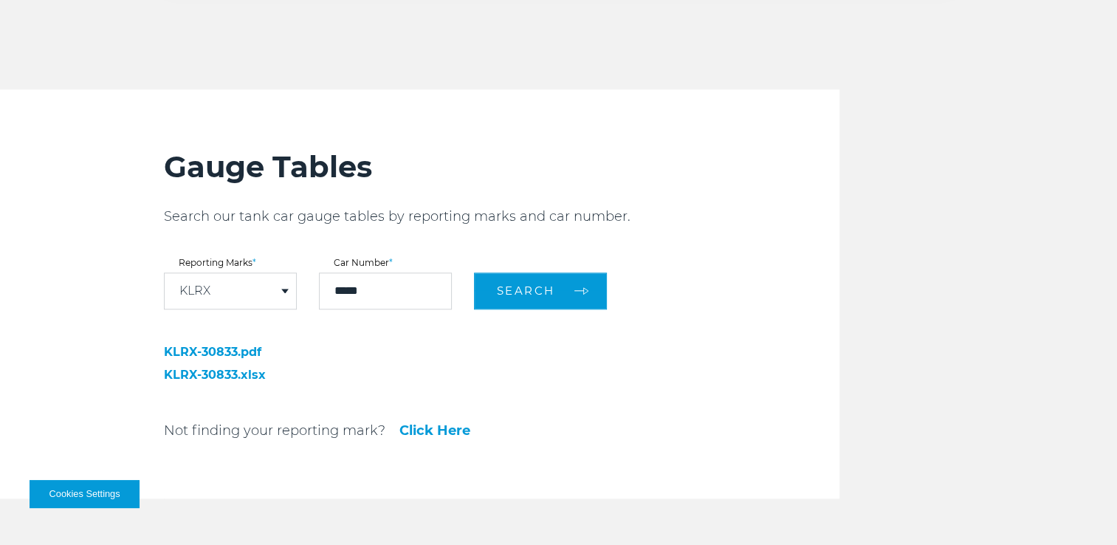
click at [248, 288] on div "KLRX" at bounding box center [230, 290] width 131 height 35
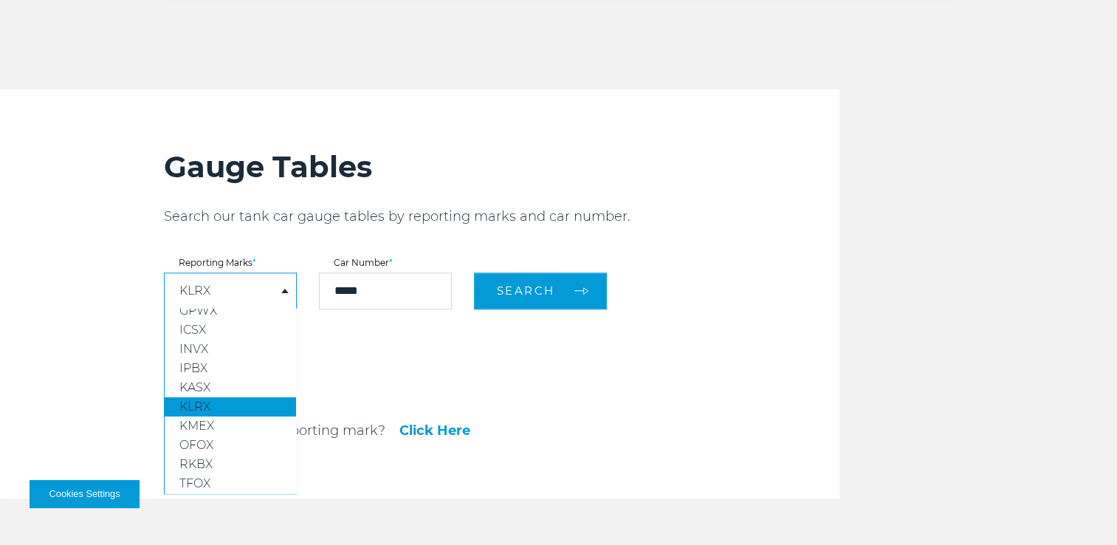
click at [368, 346] on link "KLRX-30833.pdf" at bounding box center [267, 352] width 207 height 12
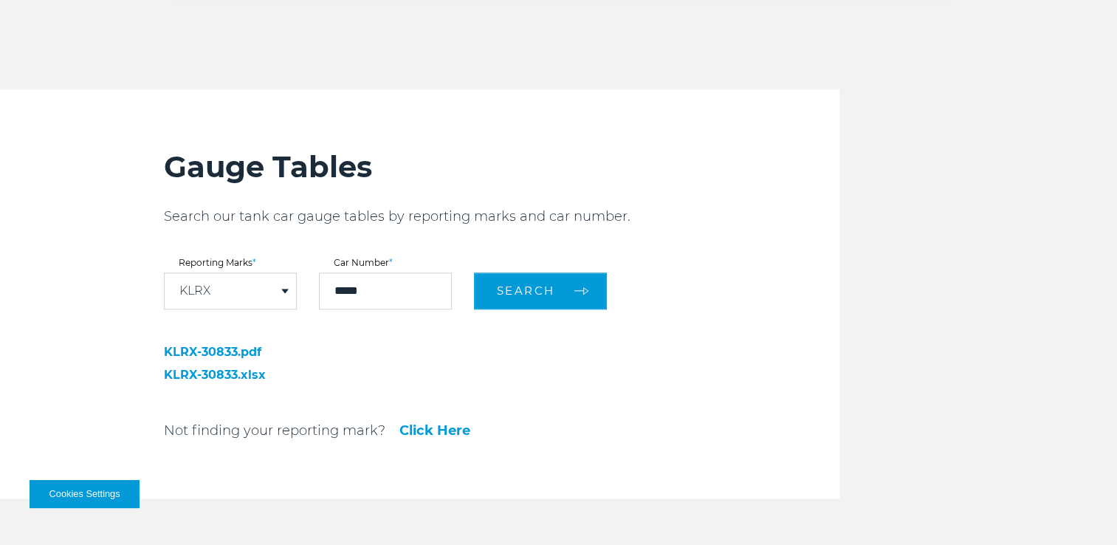
click at [236, 279] on div "KLRX" at bounding box center [230, 290] width 131 height 35
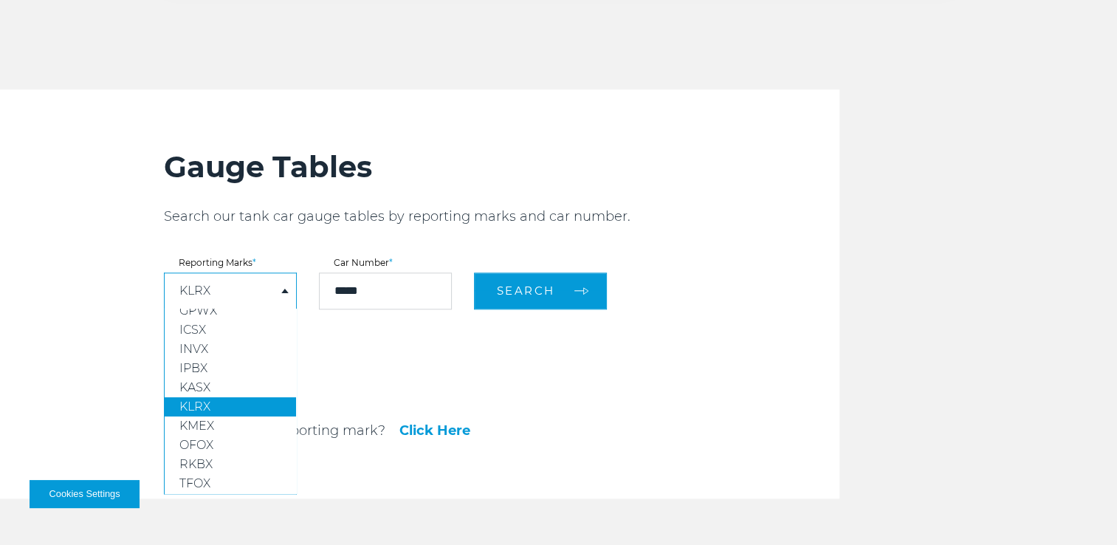
scroll to position [0, 0]
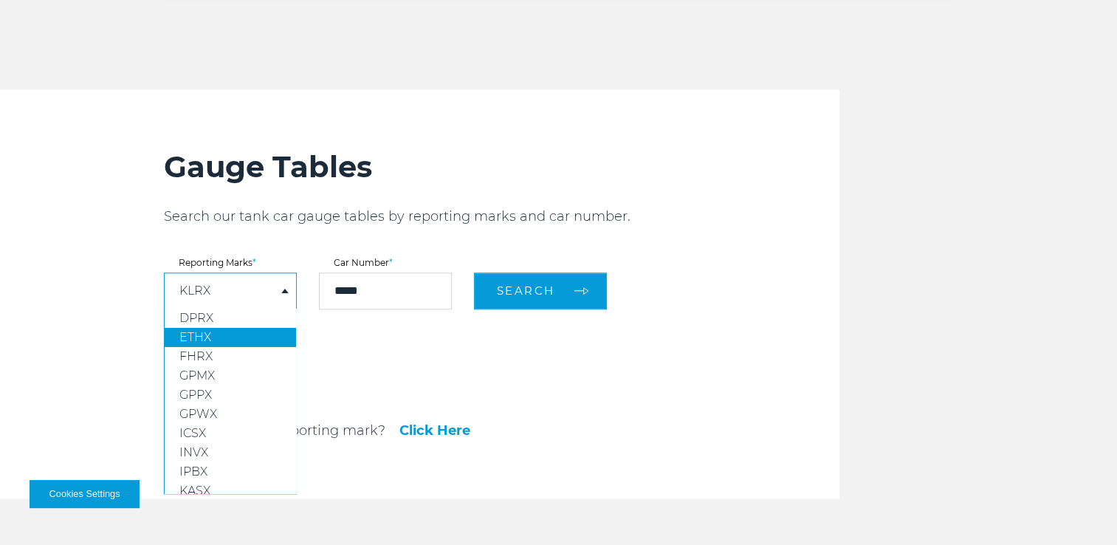
click at [248, 337] on link "ETHX" at bounding box center [230, 337] width 131 height 19
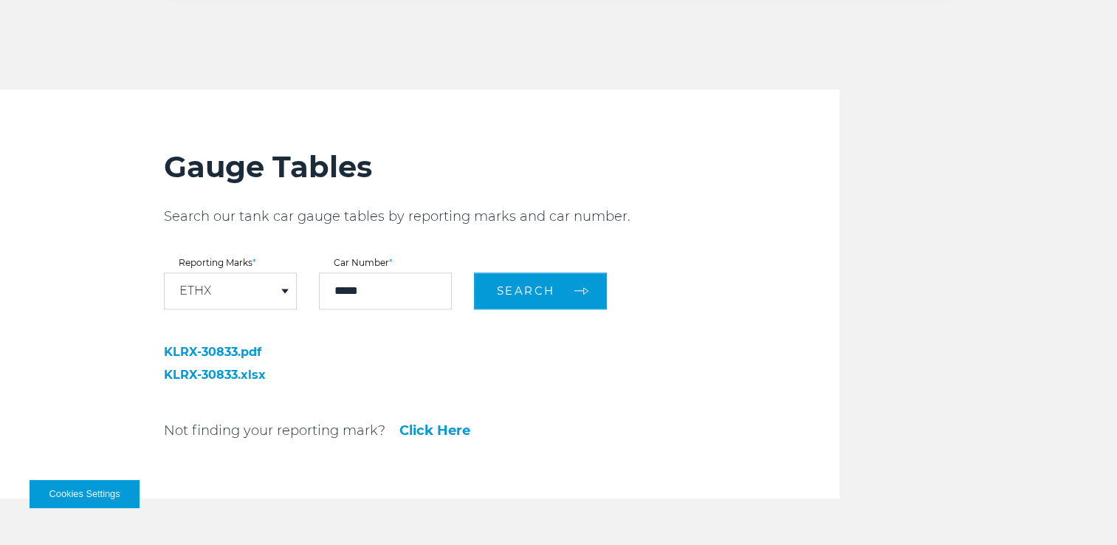
click at [255, 280] on div "ETHX" at bounding box center [230, 290] width 131 height 35
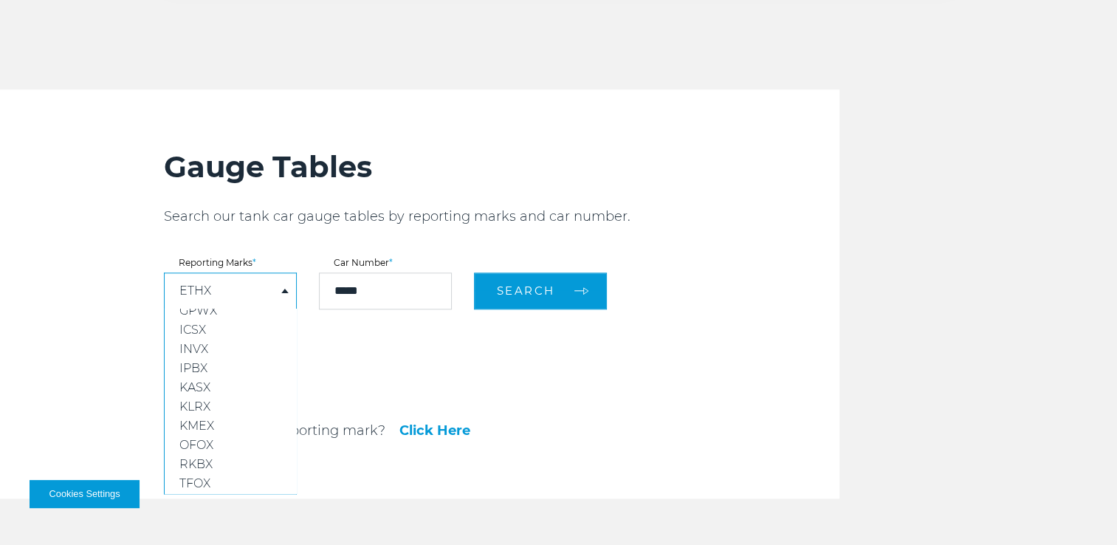
click at [396, 205] on div "Gauge Tables Search our tank car gauge tables by reporting marks and car number…" at bounding box center [501, 293] width 675 height 409
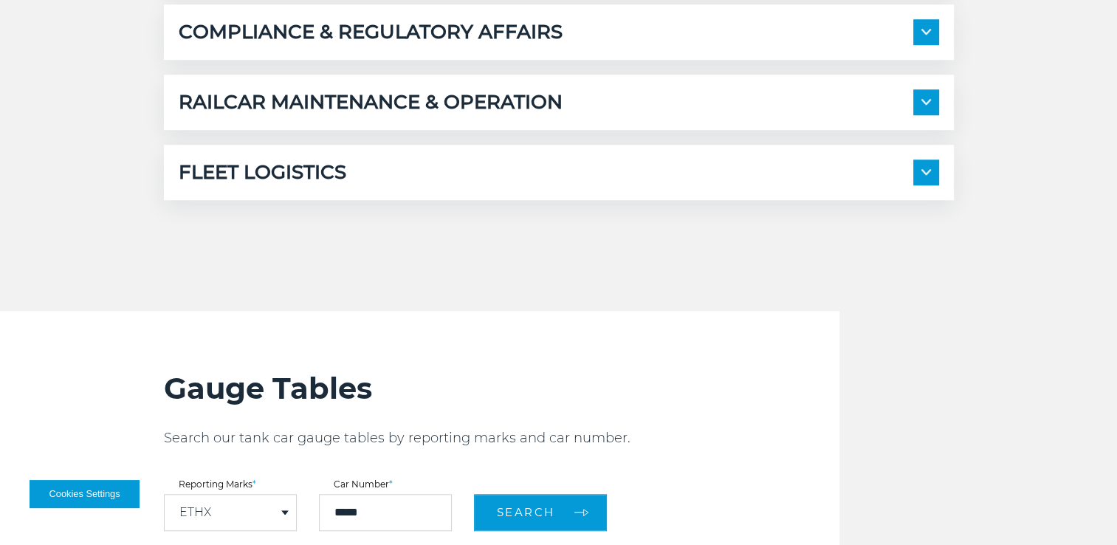
scroll to position [1426, 0]
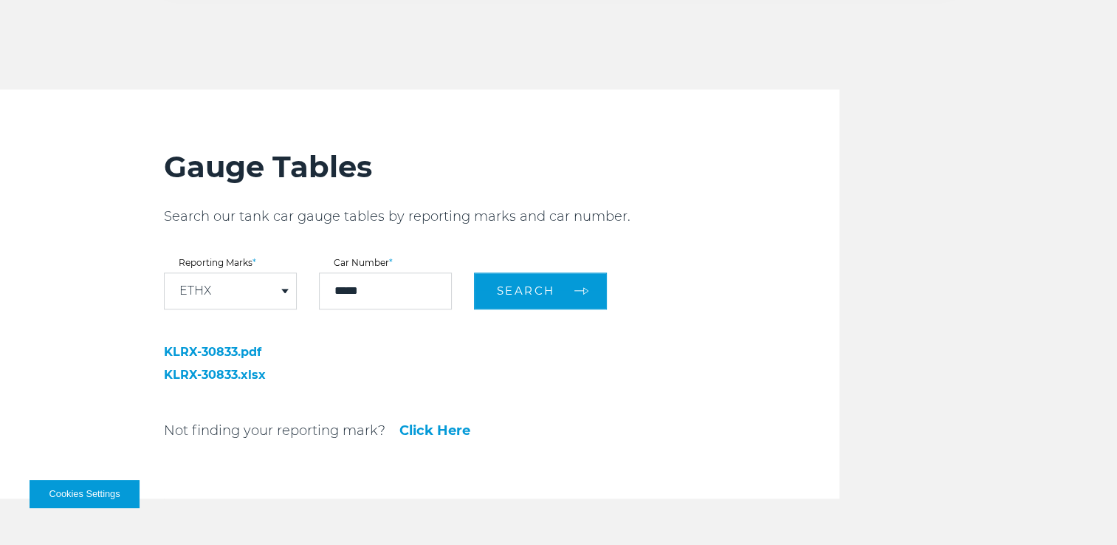
click at [263, 297] on div "ETHX" at bounding box center [230, 290] width 131 height 35
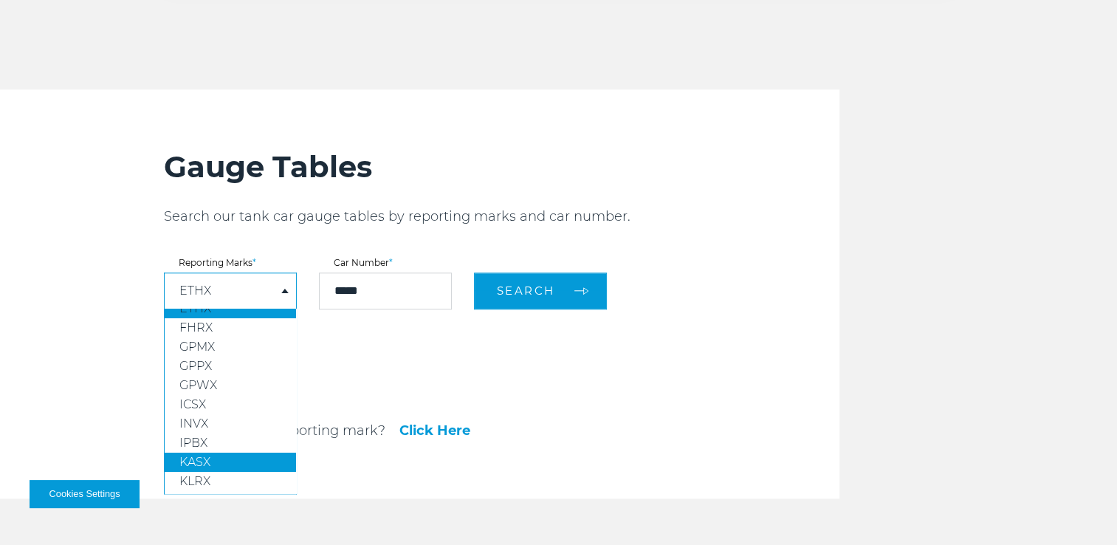
scroll to position [110, 0]
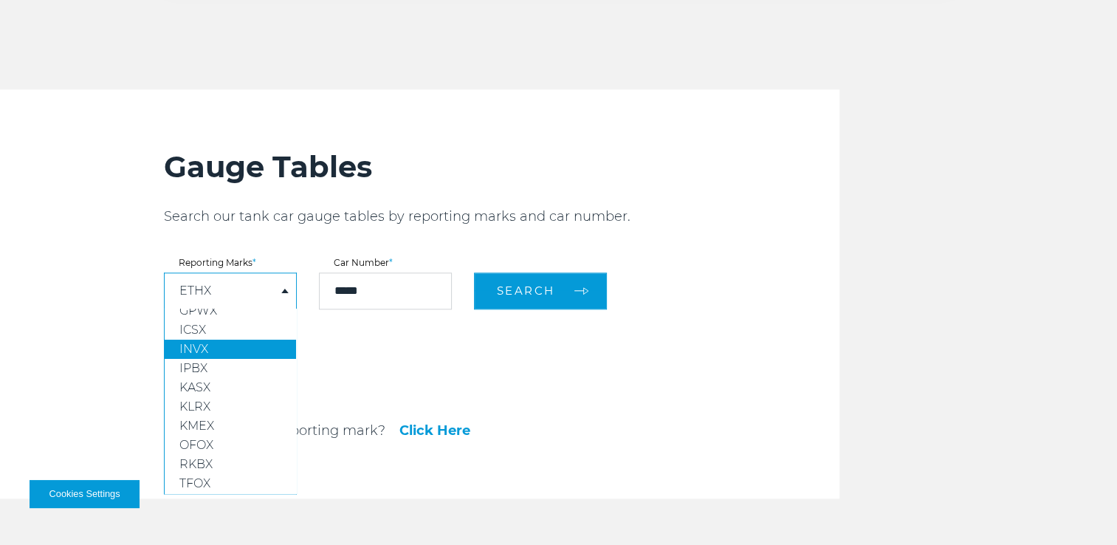
drag, startPoint x: 230, startPoint y: 393, endPoint x: 275, endPoint y: 347, distance: 63.7
click at [230, 397] on link "KLRX" at bounding box center [230, 406] width 131 height 19
select select "****"
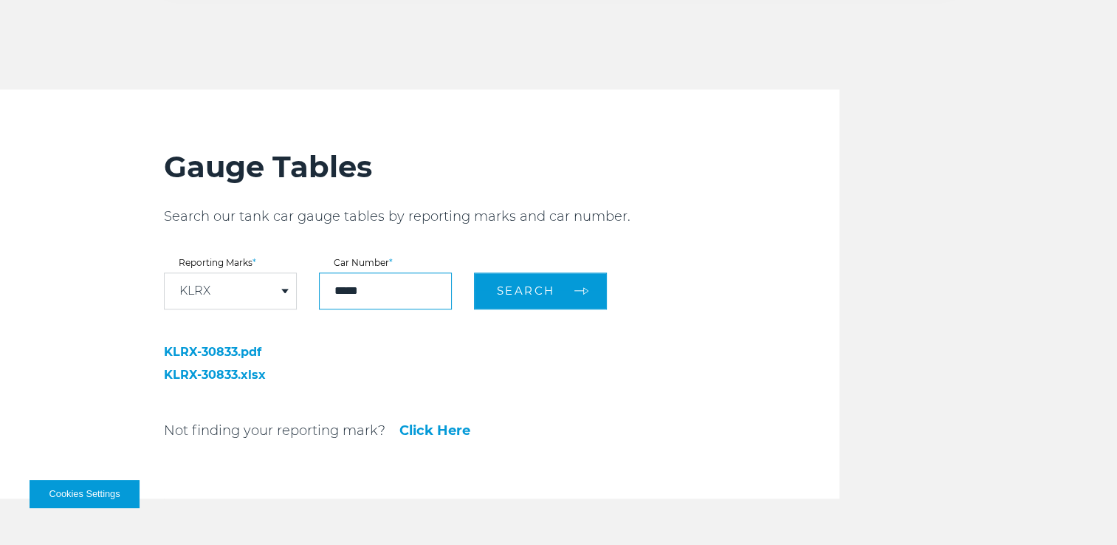
drag, startPoint x: 374, startPoint y: 274, endPoint x: 286, endPoint y: 285, distance: 89.2
click at [286, 285] on form "Reporting Marks * KLRX DPRX ETHX FHRX GPMX GPPX GPWX ICSX INVX IPBX KASX KLRX K…" at bounding box center [501, 283] width 675 height 51
click at [474, 272] on button "Search" at bounding box center [540, 290] width 133 height 37
click at [765, 235] on div "Gauge Tables Search our tank car gauge tables by reporting marks and car number…" at bounding box center [501, 293] width 675 height 409
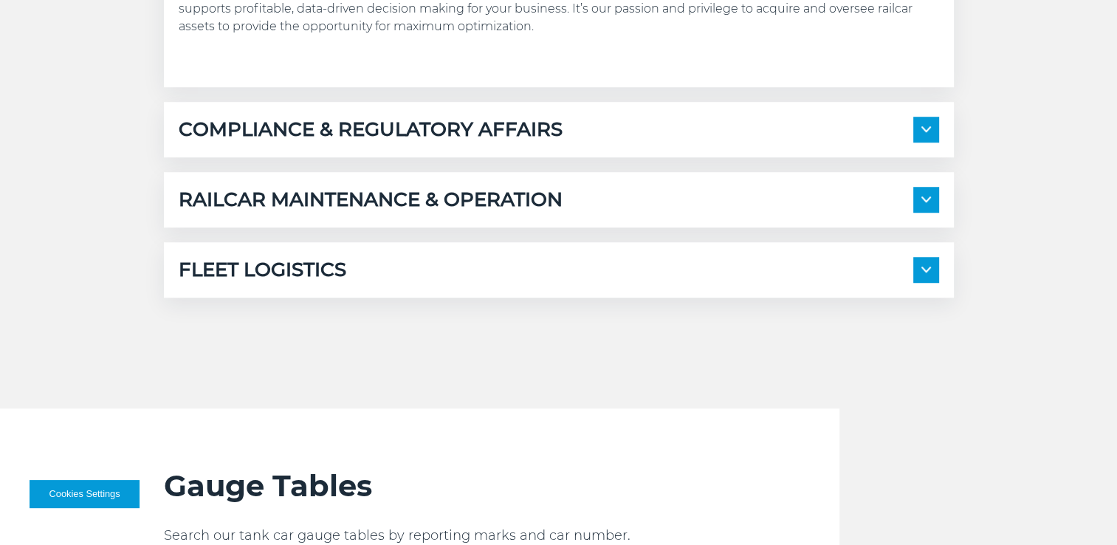
scroll to position [1328, 0]
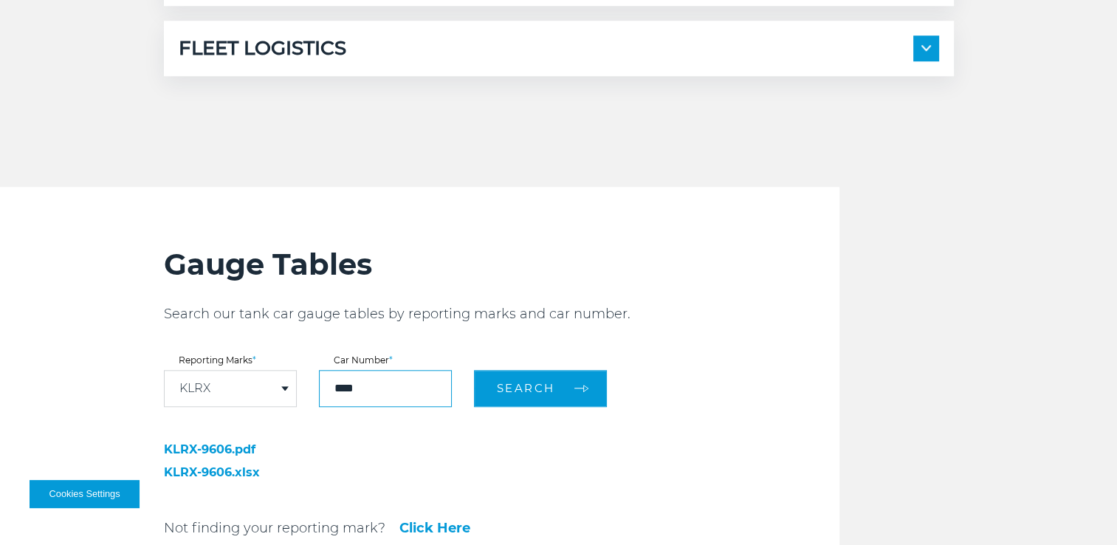
drag, startPoint x: 369, startPoint y: 371, endPoint x: 300, endPoint y: 370, distance: 68.6
click at [290, 376] on form "Reporting Marks * KLRX DPRX ETHX FHRX GPMX GPPX GPWX ICSX INVX IPBX KASX KLRX K…" at bounding box center [501, 381] width 675 height 51
type input "*****"
click at [474, 370] on button "Search" at bounding box center [540, 388] width 133 height 37
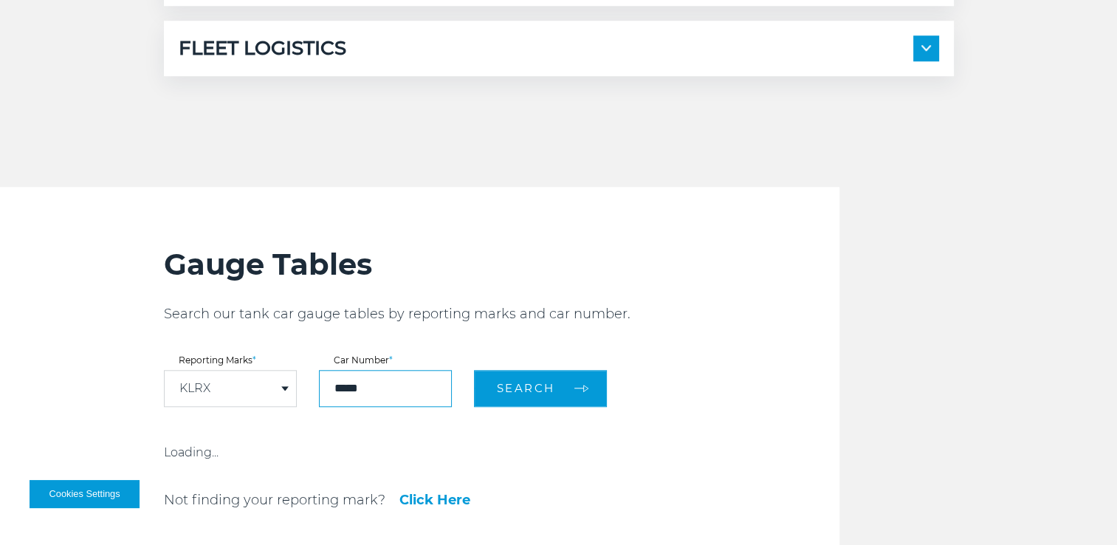
scroll to position [1476, 0]
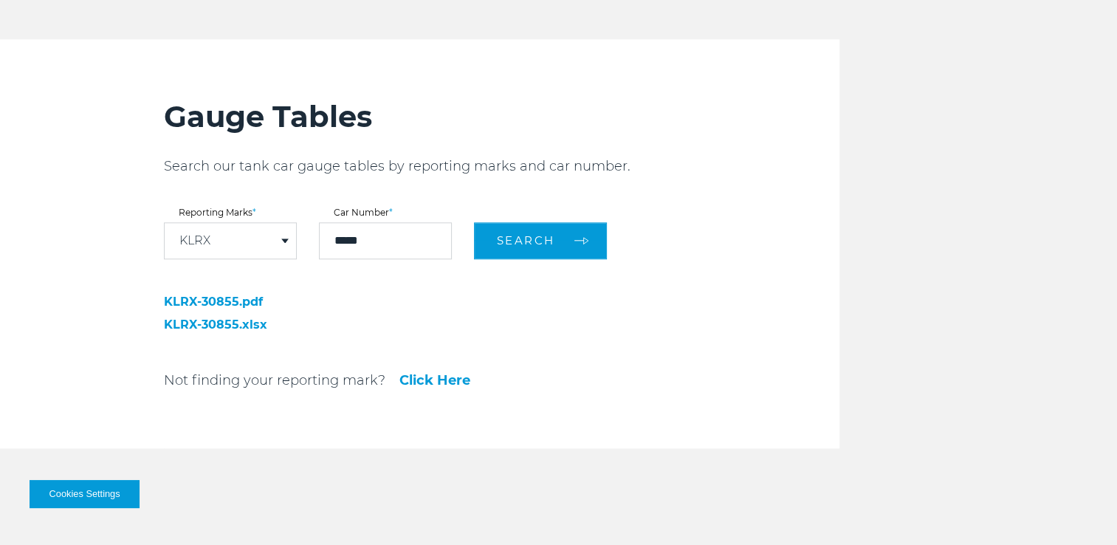
click at [320, 284] on select "**** **** **** **** **** **** **** **** **** **** **** **** **** **** ****" at bounding box center [295, 275] width 131 height 35
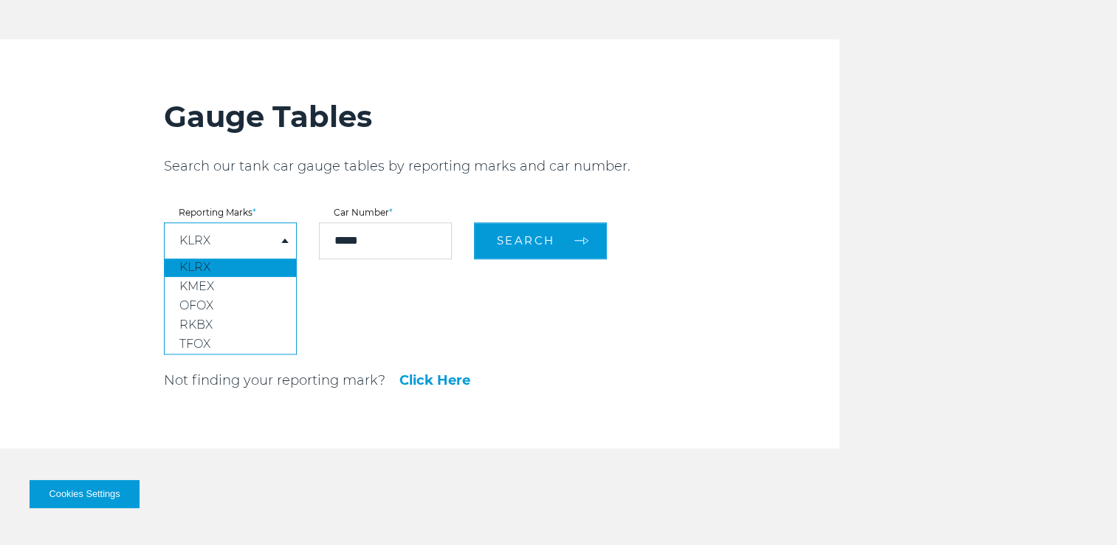
scroll to position [106, 0]
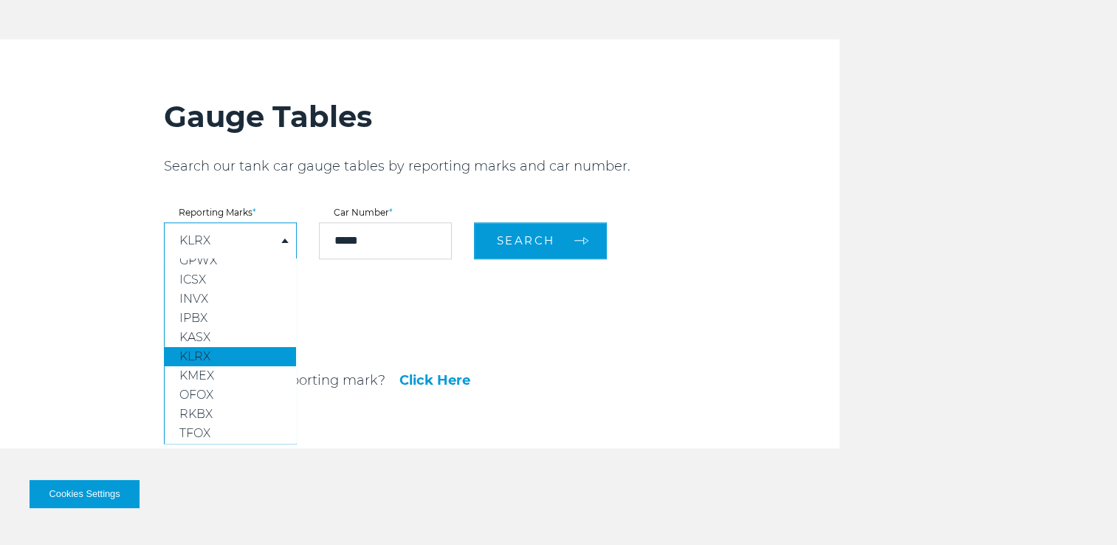
click at [306, 174] on div "Gauge Tables Search our tank car gauge tables by reporting marks and car number…" at bounding box center [501, 243] width 675 height 409
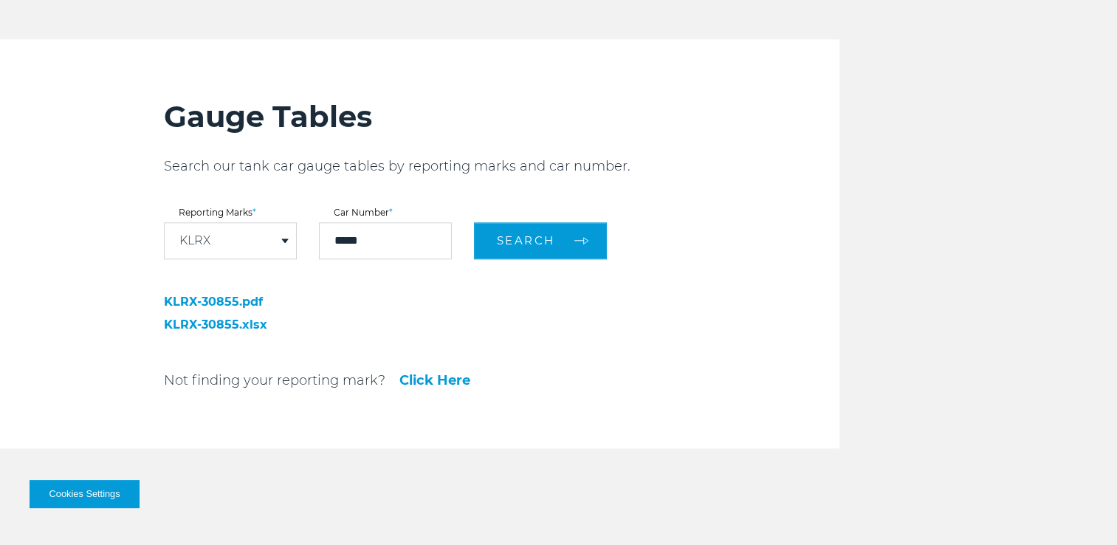
click at [256, 238] on div "KLRX" at bounding box center [230, 240] width 131 height 35
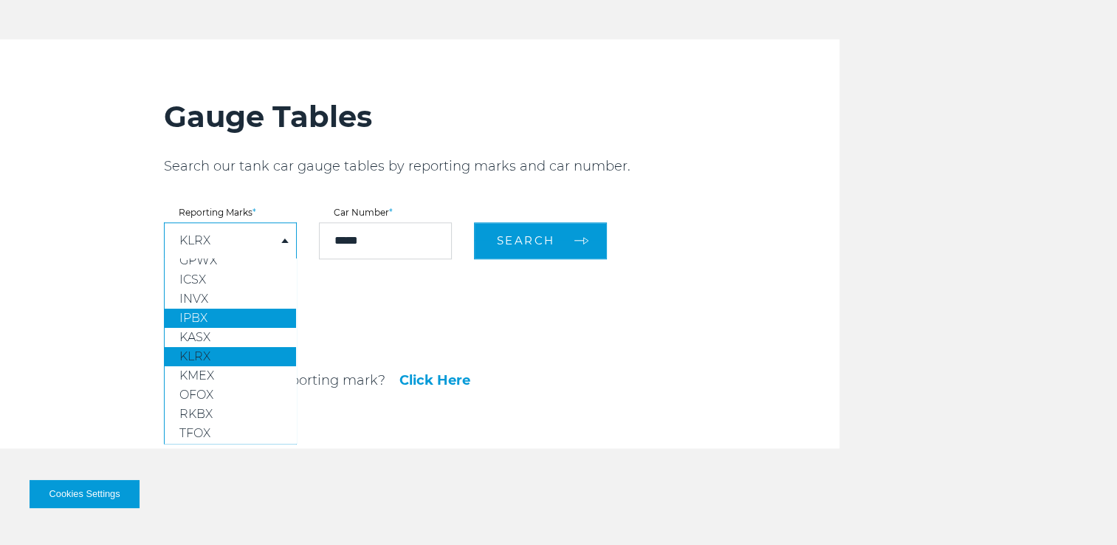
click at [238, 323] on link "IPBX" at bounding box center [230, 317] width 131 height 19
select select "****"
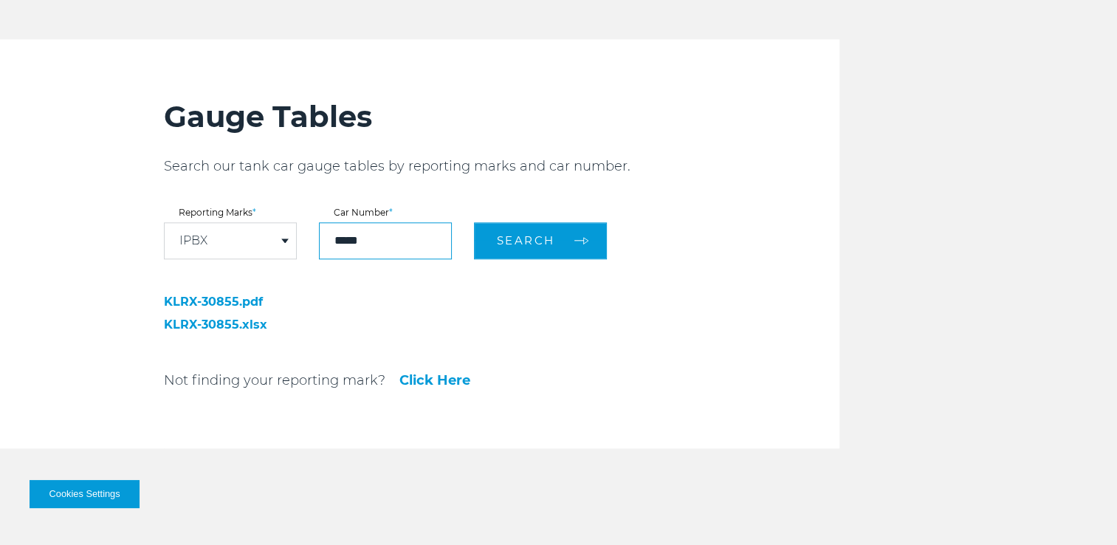
drag, startPoint x: 392, startPoint y: 241, endPoint x: 280, endPoint y: 237, distance: 111.5
click at [280, 237] on form "Reporting Marks * IPBX DPRX ETHX FHRX GPMX GPPX GPWX ICSX INVX IPBX KASX KLRX K…" at bounding box center [501, 233] width 675 height 51
type input "*****"
click at [574, 216] on div "Search" at bounding box center [540, 233] width 133 height 51
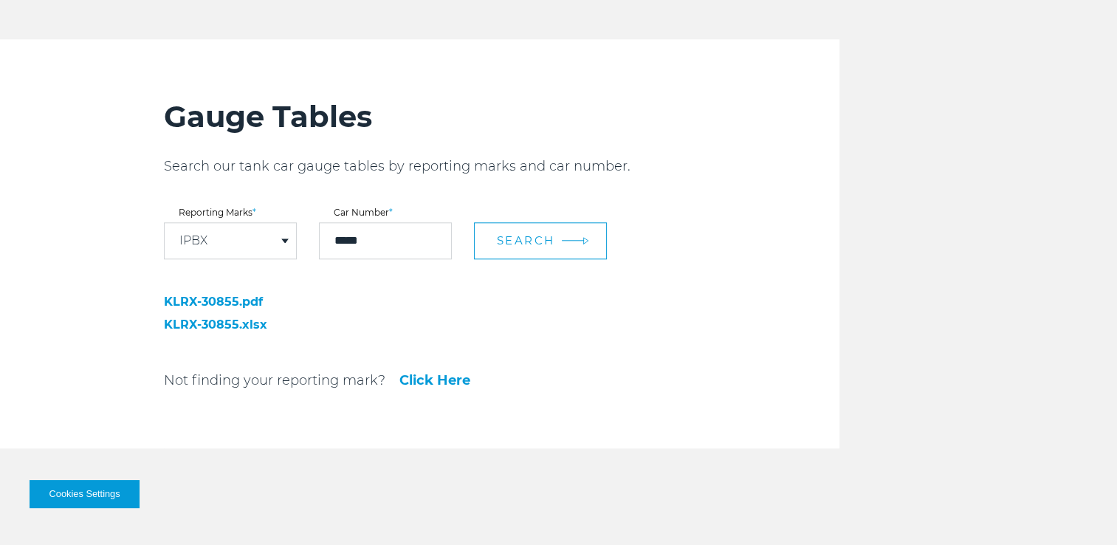
click at [583, 241] on img at bounding box center [585, 240] width 6 height 8
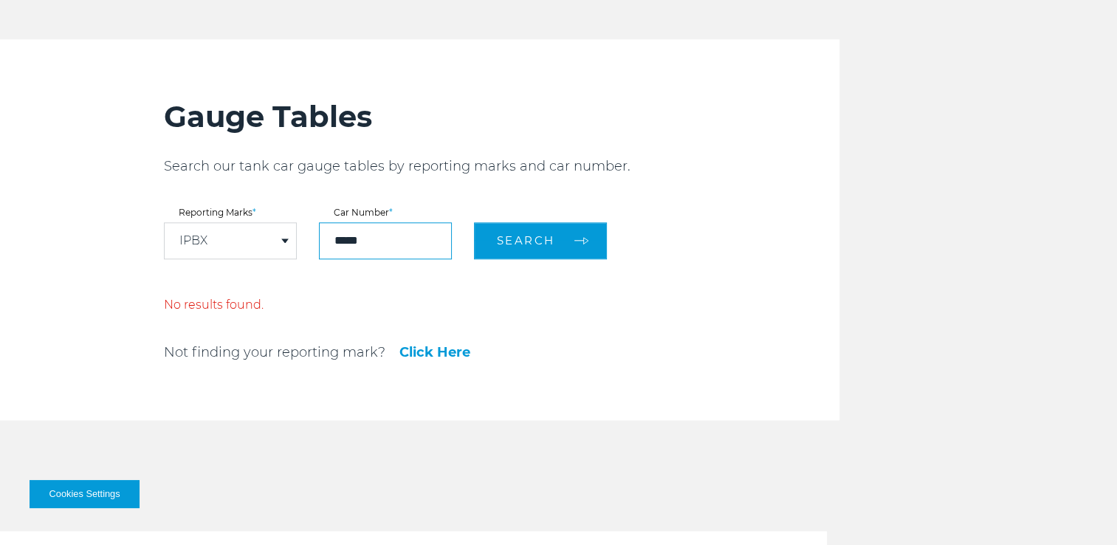
click at [331, 240] on input "*****" at bounding box center [385, 240] width 133 height 37
type input "******"
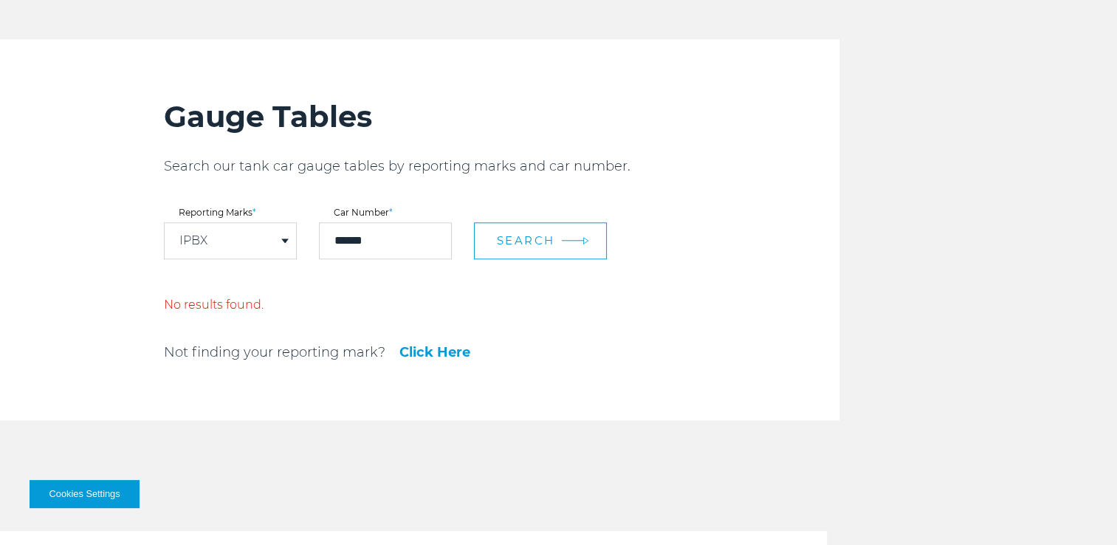
click at [553, 233] on span "Search" at bounding box center [526, 240] width 58 height 14
click at [252, 228] on div "IPBX" at bounding box center [230, 240] width 131 height 35
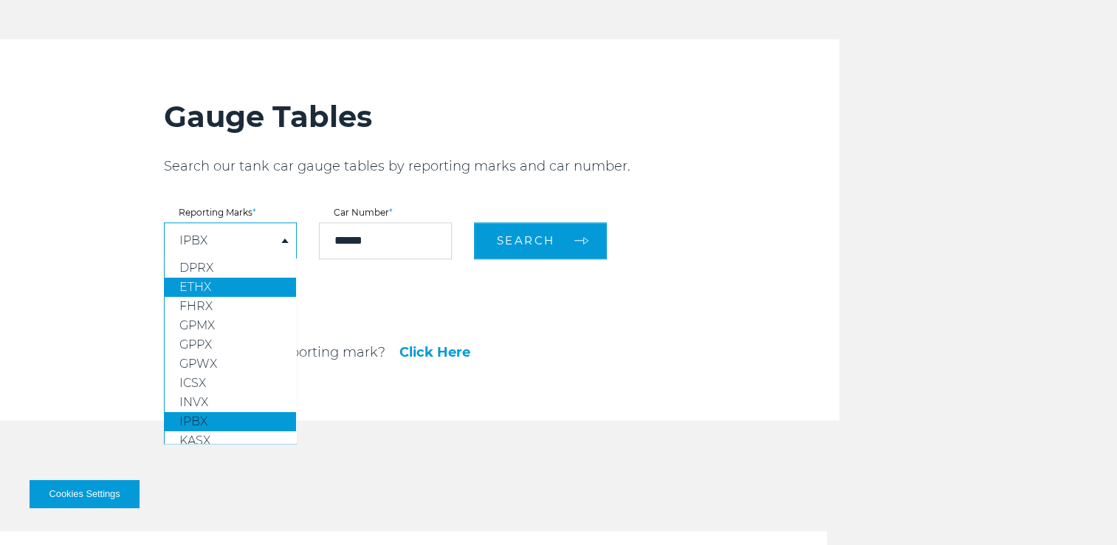
scroll to position [110, 0]
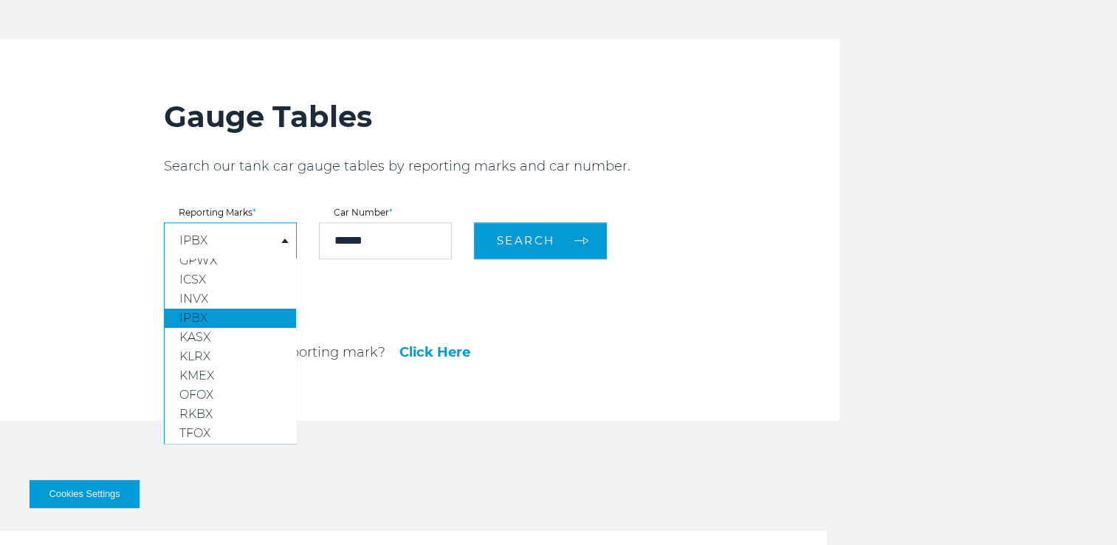
click at [337, 291] on select "**** **** **** **** **** **** **** **** **** **** **** **** **** **** ****" at bounding box center [295, 275] width 131 height 35
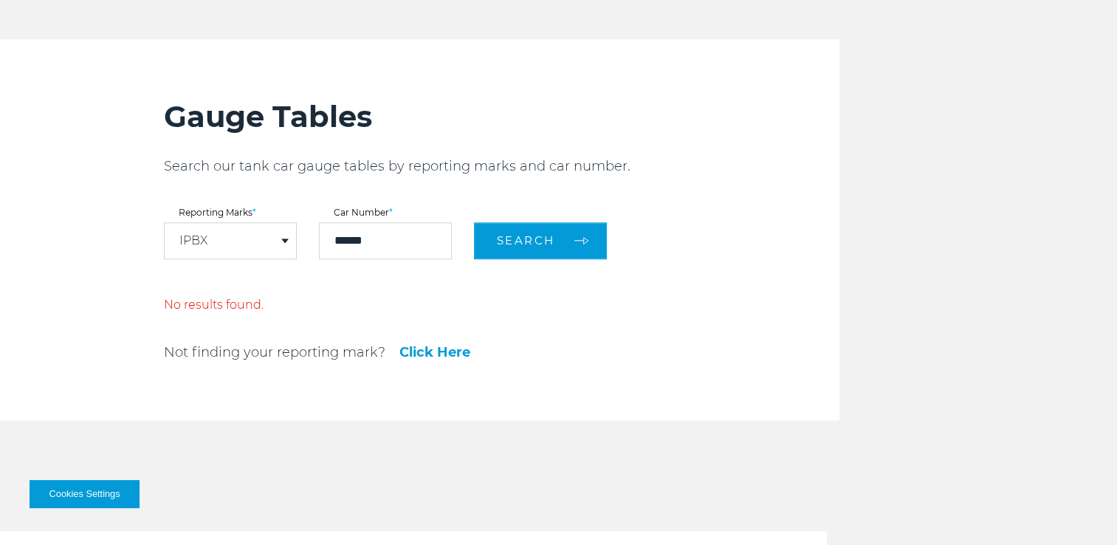
click at [337, 315] on div "Gauge Tables Search our tank car gauge tables by reporting marks and car number…" at bounding box center [501, 229] width 675 height 381
click at [449, 345] on link "Click Here" at bounding box center [434, 351] width 71 height 13
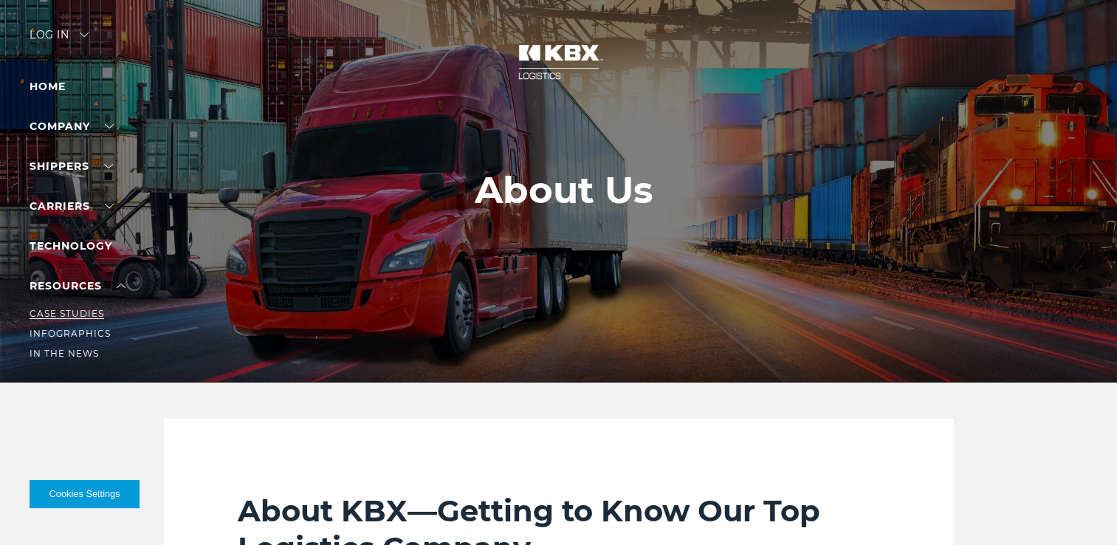
click at [89, 320] on li "Case Studies" at bounding box center [94, 314] width 128 height 16
click at [89, 314] on link "Case Studies" at bounding box center [67, 313] width 75 height 11
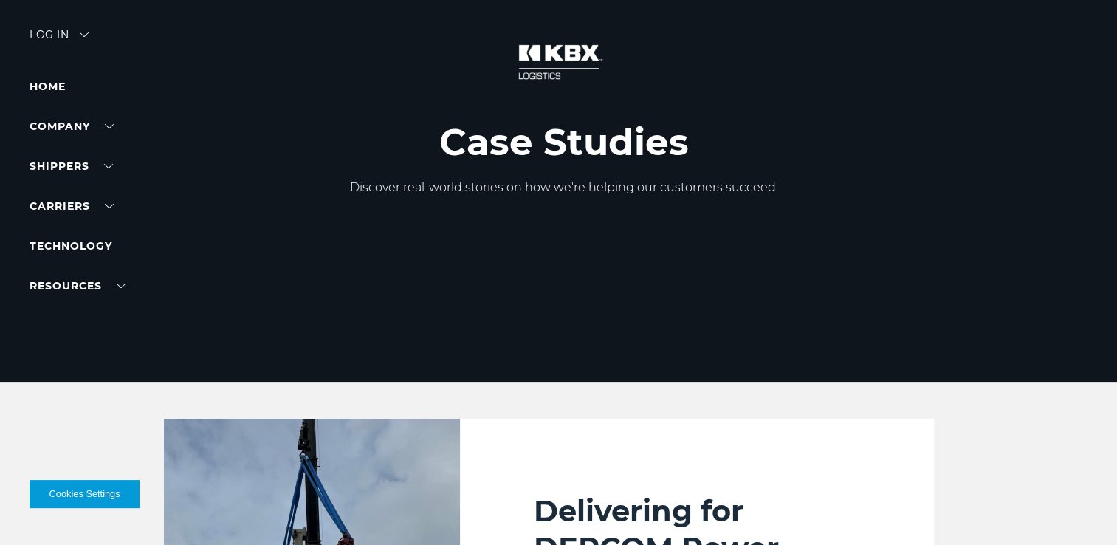
click at [47, 73] on div at bounding box center [564, 191] width 1128 height 382
click at [49, 80] on link "Home" at bounding box center [48, 86] width 36 height 13
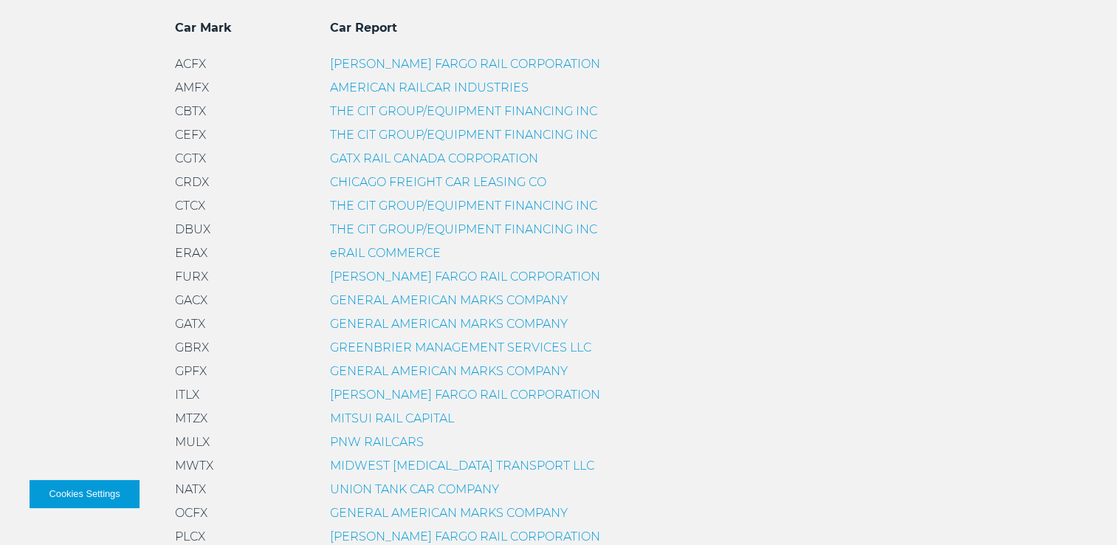
scroll to position [443, 0]
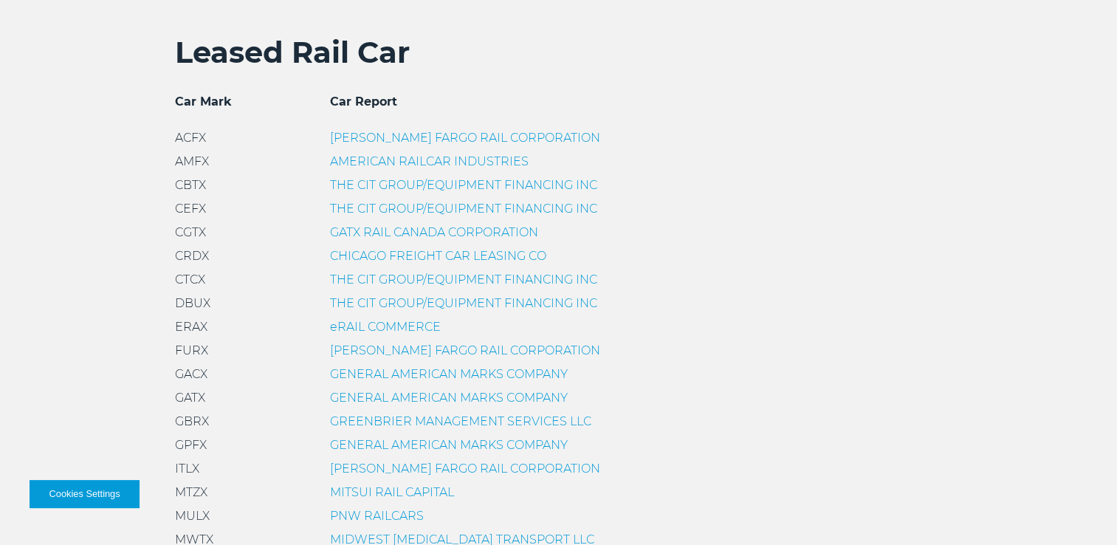
click at [430, 282] on link "THE CIT GROUP/EQUIPMENT FINANCING INC" at bounding box center [463, 279] width 267 height 14
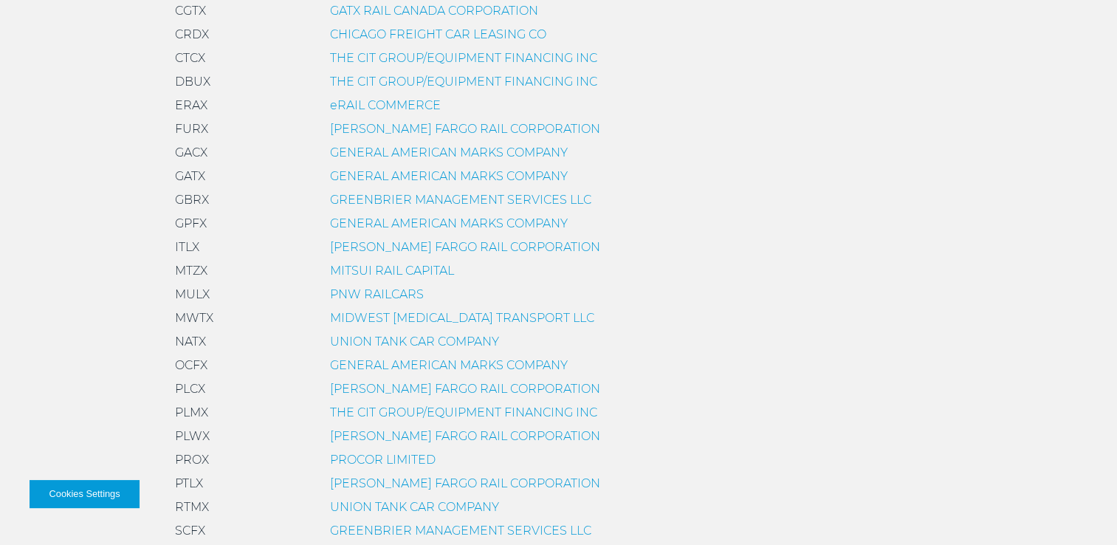
click at [481, 177] on link "GENERAL AMERICAN MARKS COMPANY" at bounding box center [449, 176] width 238 height 14
click at [428, 270] on link "MITSUI RAIL CAPITAL" at bounding box center [392, 270] width 124 height 14
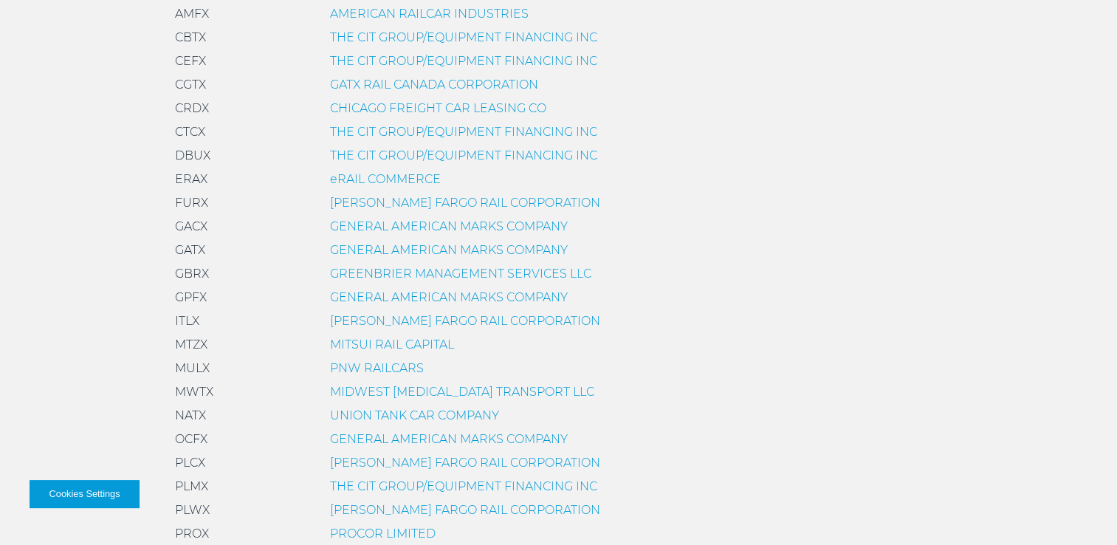
scroll to position [74, 0]
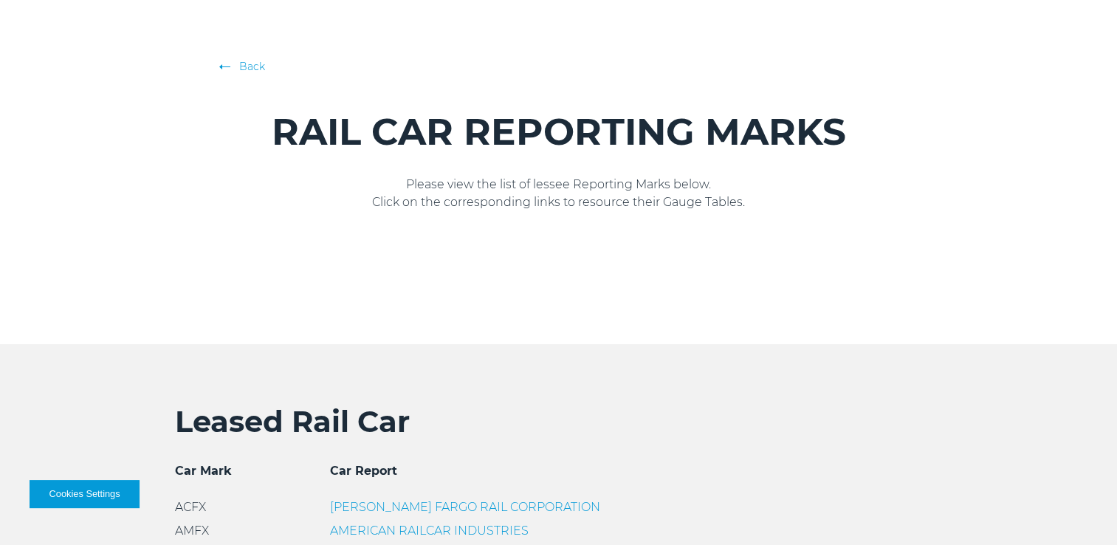
click at [260, 61] on link "Back" at bounding box center [559, 66] width 672 height 15
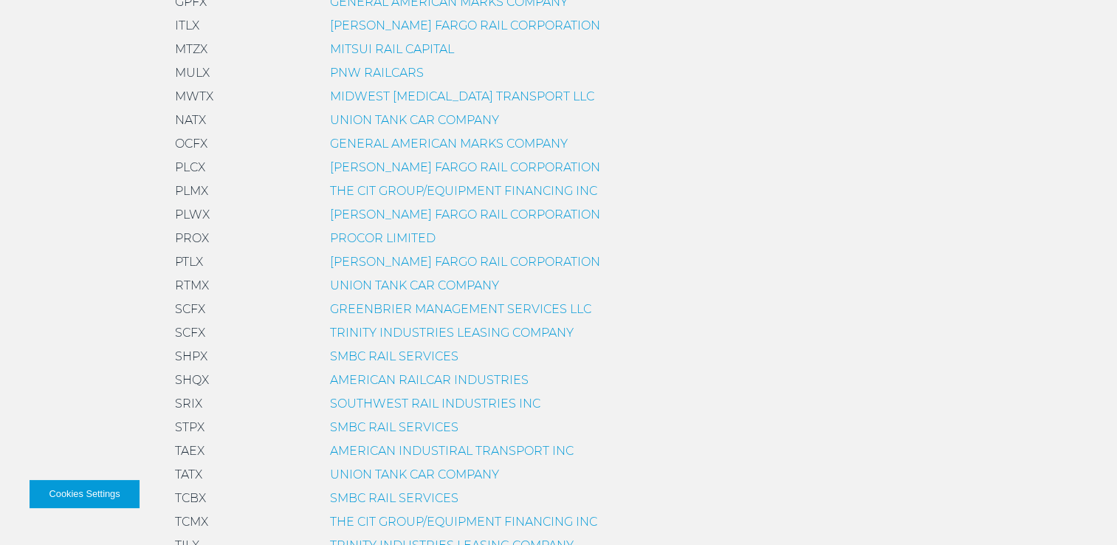
scroll to position [812, 0]
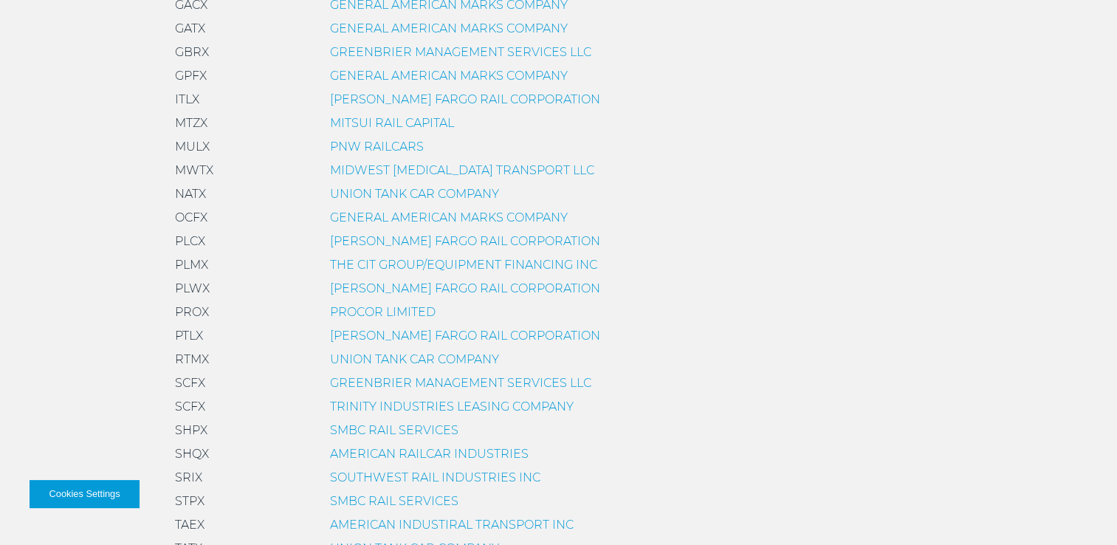
click at [372, 80] on link "GENERAL AMERICAN MARKS COMPANY" at bounding box center [449, 76] width 238 height 14
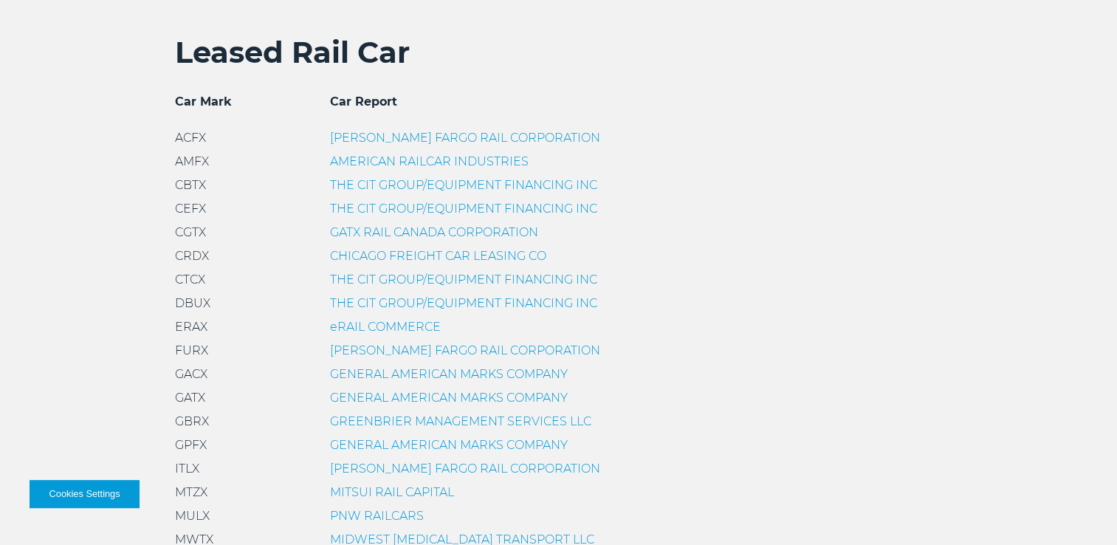
click at [360, 326] on link "eRAIL COMMERCE" at bounding box center [385, 327] width 111 height 14
